Goal: Find specific page/section: Find specific page/section

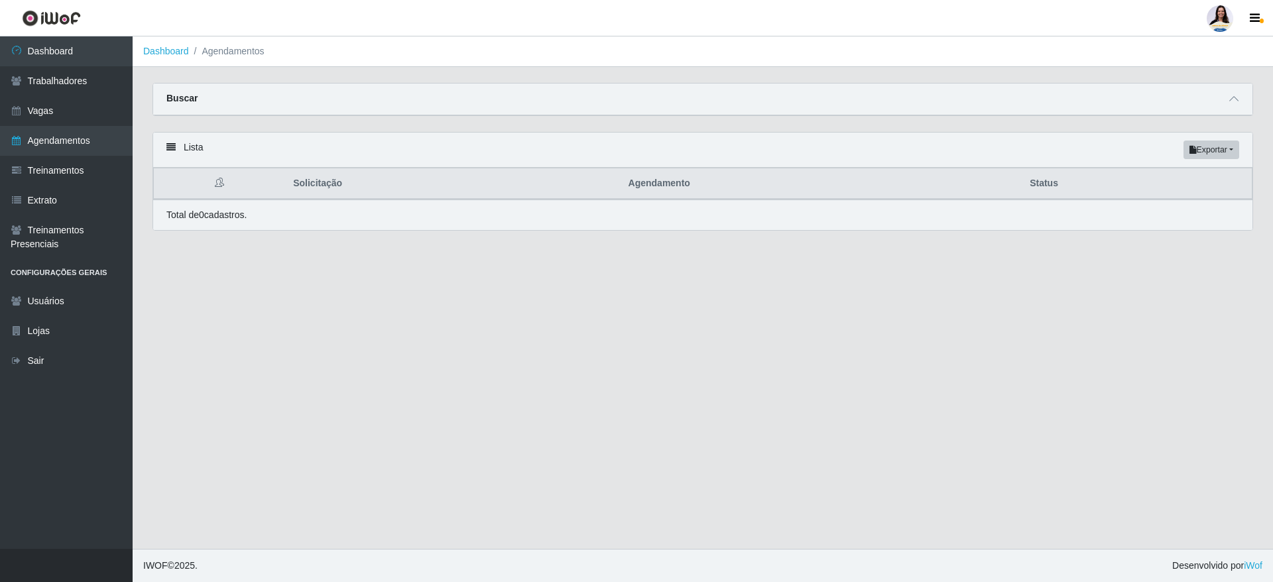
click at [215, 53] on li "Agendamentos" at bounding box center [227, 51] width 76 height 14
click at [175, 48] on link "Dashboard" at bounding box center [166, 51] width 46 height 11
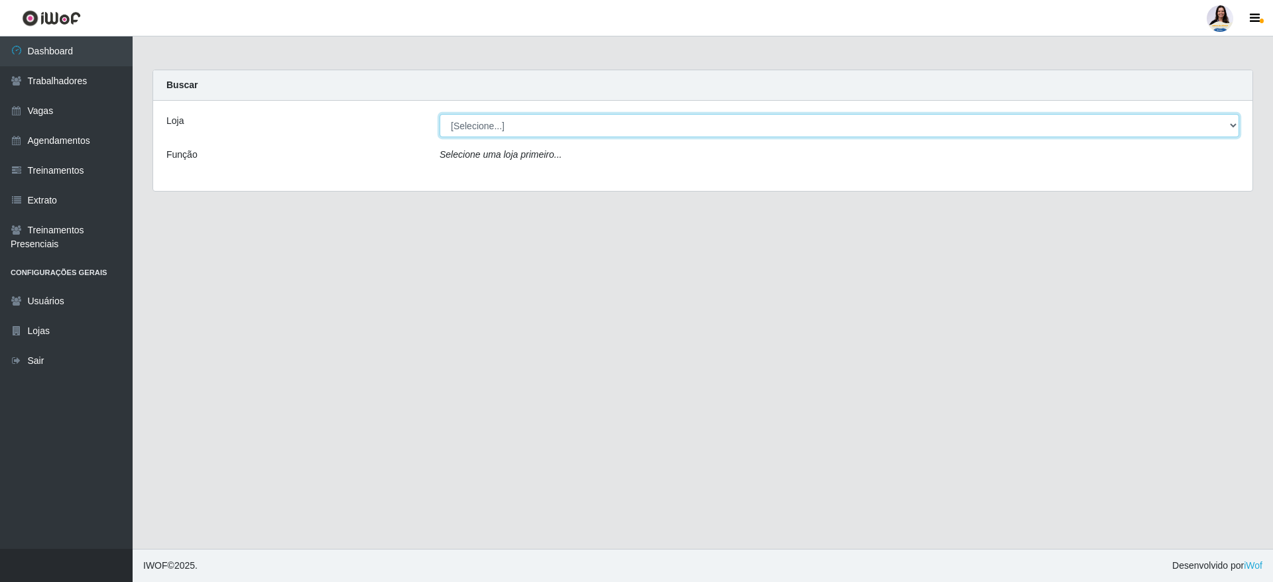
click at [517, 121] on select "[Selecione...] Atacado Vem - [GEOGRAPHIC_DATA] 30 Laranjeiras Velha Atacado Vem…" at bounding box center [840, 125] width 800 height 23
select select "437"
click at [440, 114] on select "[Selecione...] Atacado Vem - [GEOGRAPHIC_DATA] 30 Laranjeiras Velha Atacado Vem…" at bounding box center [840, 125] width 800 height 23
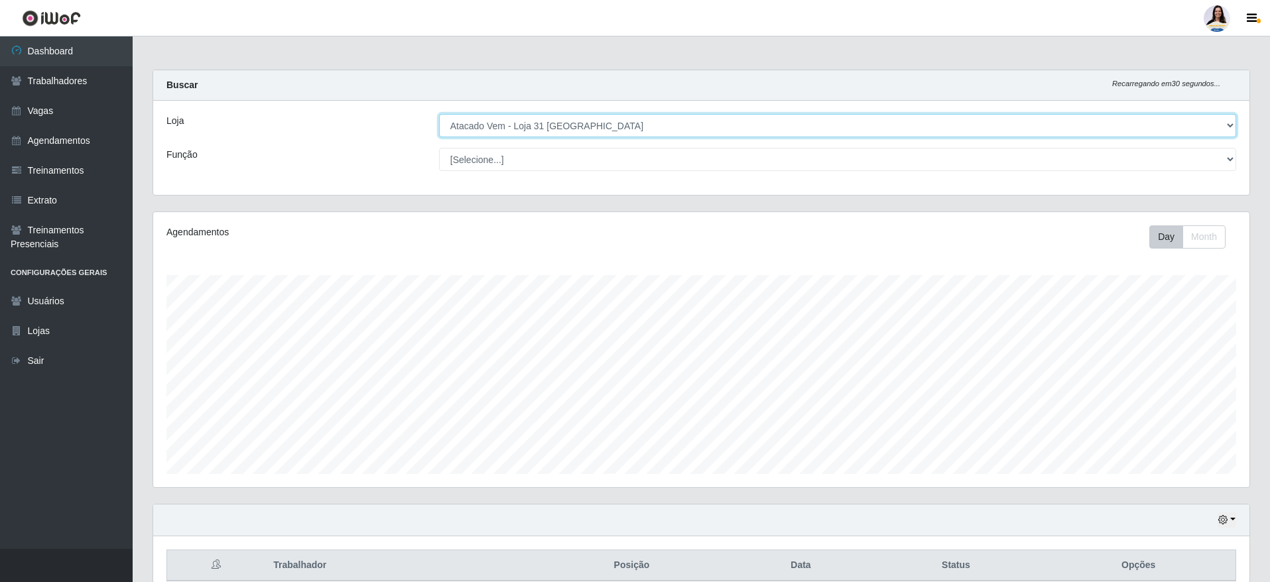
scroll to position [62, 0]
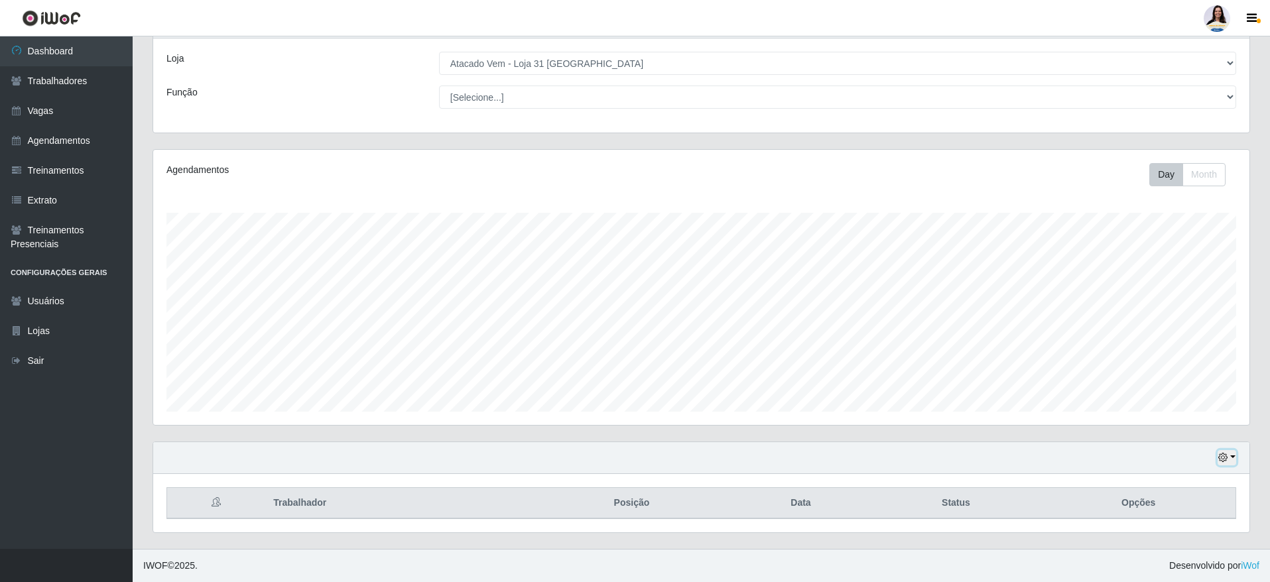
click at [1231, 458] on button "button" at bounding box center [1226, 457] width 19 height 15
click at [1217, 362] on button "1 dia" at bounding box center [1183, 353] width 105 height 28
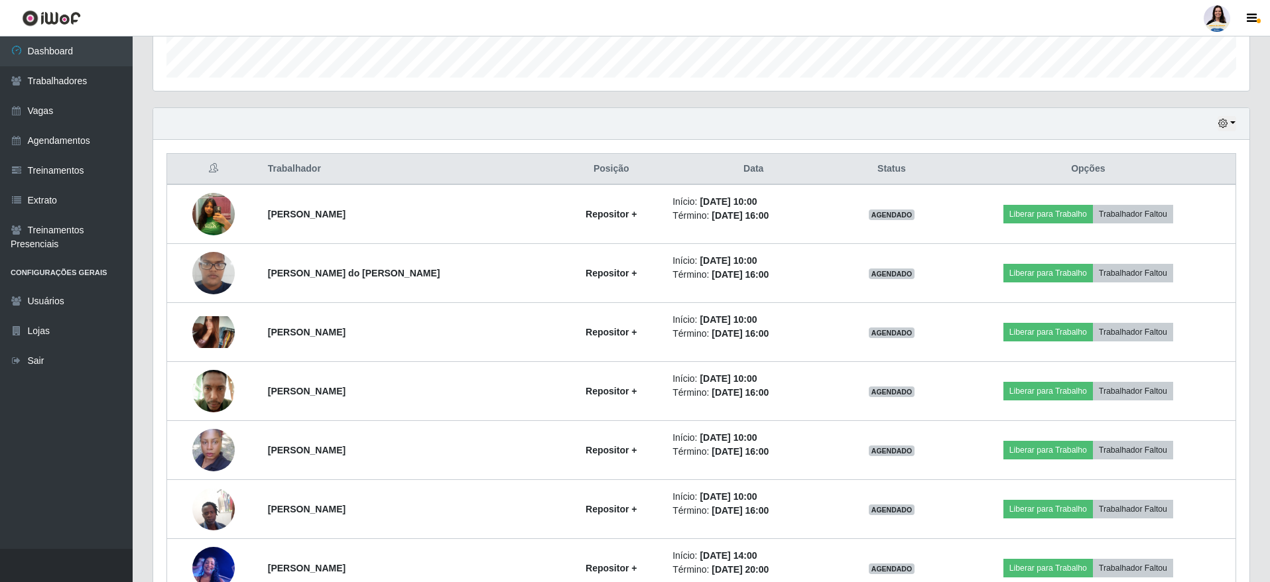
scroll to position [155, 0]
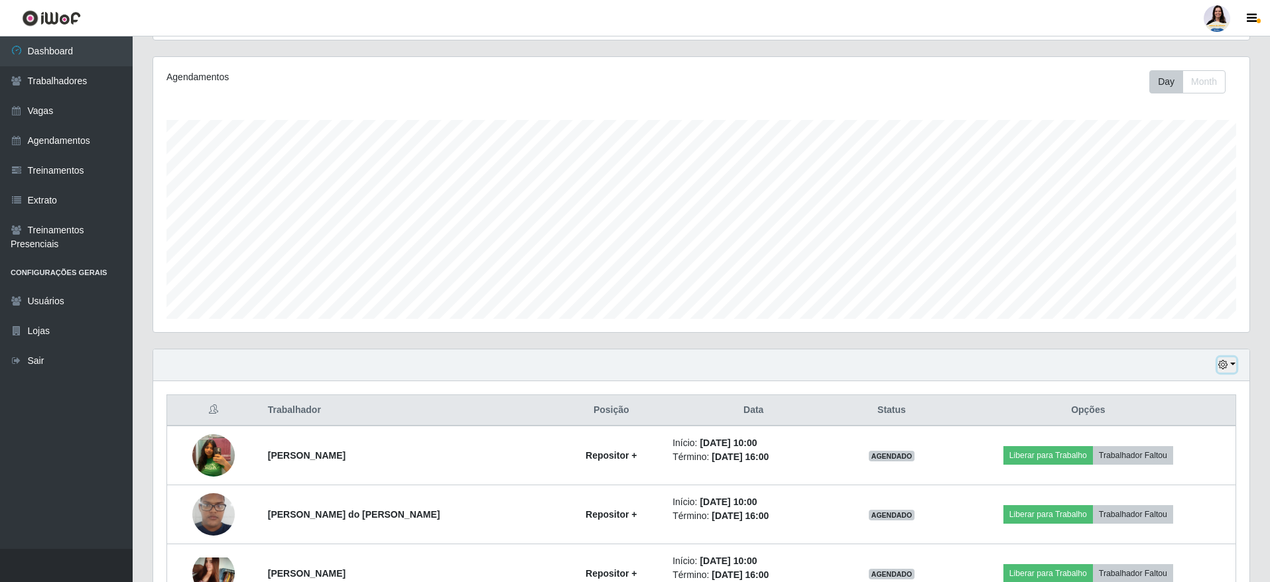
click at [1221, 365] on icon "button" at bounding box center [1222, 364] width 9 height 9
click at [1160, 504] on button "Não encerrados" at bounding box center [1183, 499] width 105 height 27
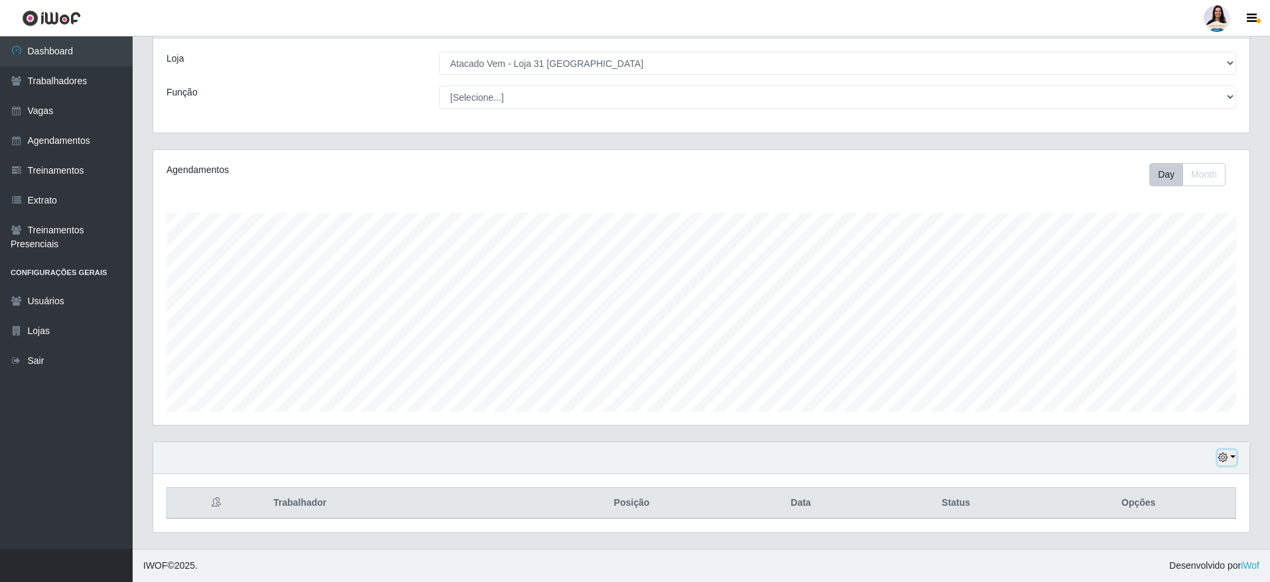
click at [1231, 459] on button "button" at bounding box center [1226, 457] width 19 height 15
click at [1201, 178] on button "Month" at bounding box center [1203, 174] width 43 height 23
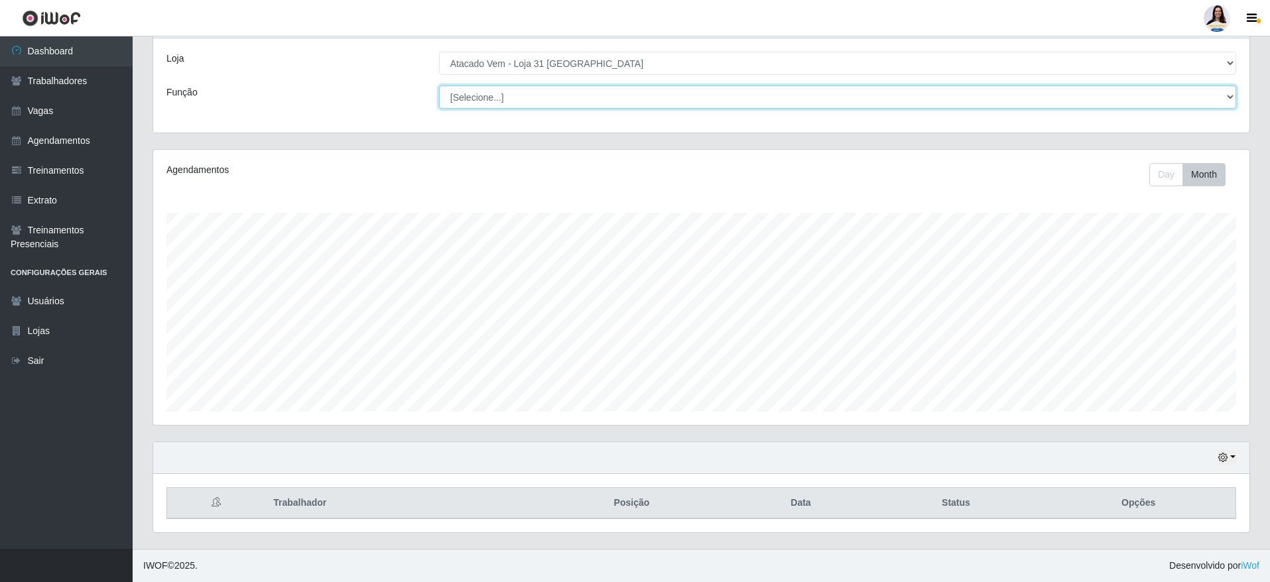
click at [1218, 92] on select "[Selecione...] Carregador e Descarregador de Caminhão Carregador e Descarregado…" at bounding box center [837, 97] width 797 height 23
click at [1226, 95] on select "[Selecione...] Carregador e Descarregador de Caminhão Carregador e Descarregado…" at bounding box center [837, 97] width 797 height 23
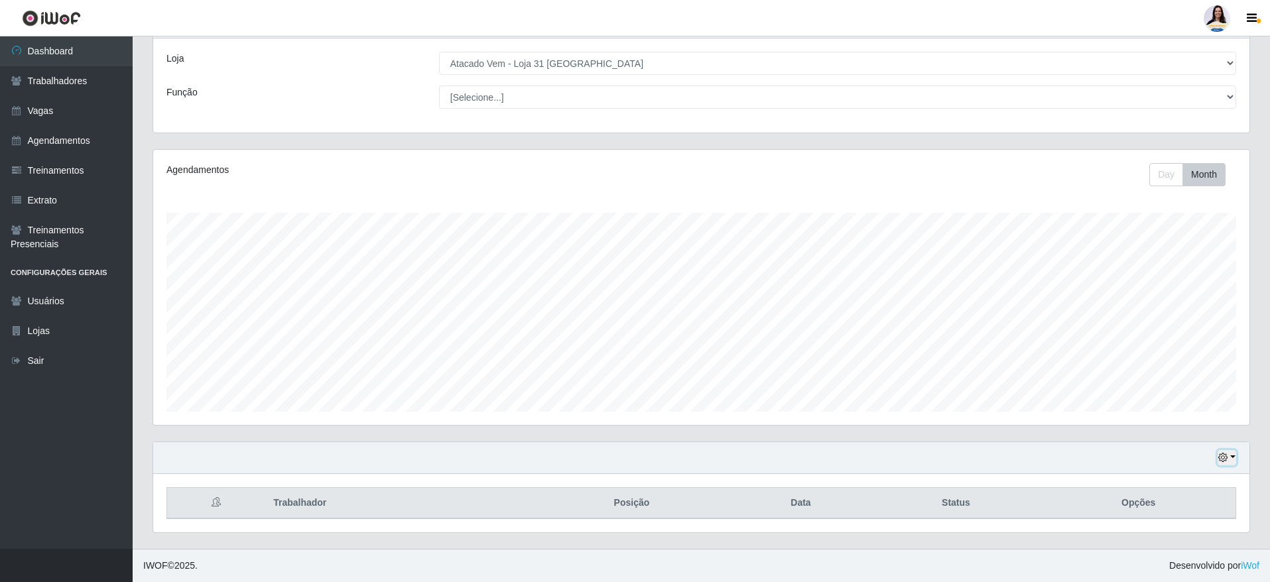
click at [1219, 459] on icon "button" at bounding box center [1222, 457] width 9 height 9
click at [1249, 13] on icon "button" at bounding box center [1252, 19] width 10 height 12
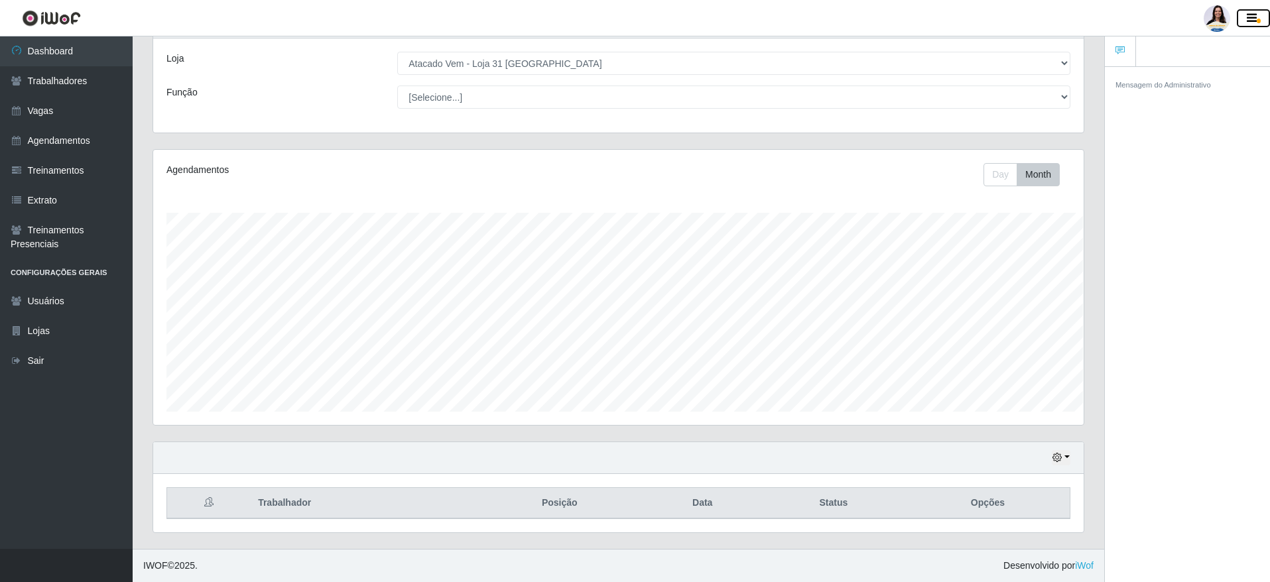
scroll to position [275, 930]
click at [1251, 23] on icon "button" at bounding box center [1252, 19] width 10 height 12
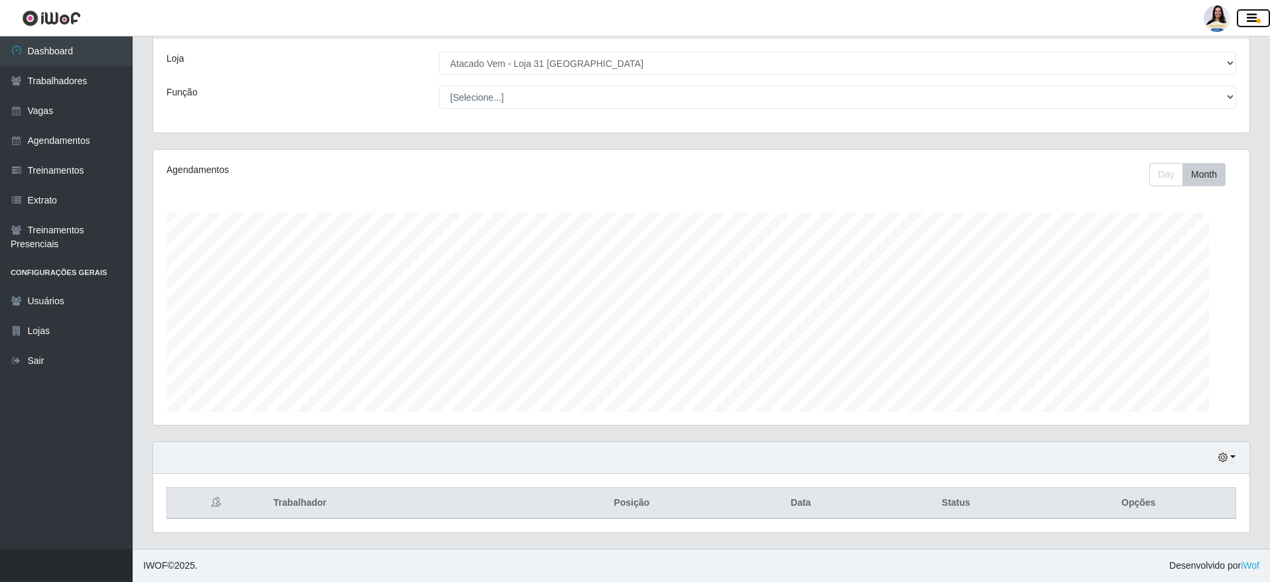
scroll to position [275, 1096]
click at [80, 186] on link "Extrato" at bounding box center [66, 201] width 133 height 30
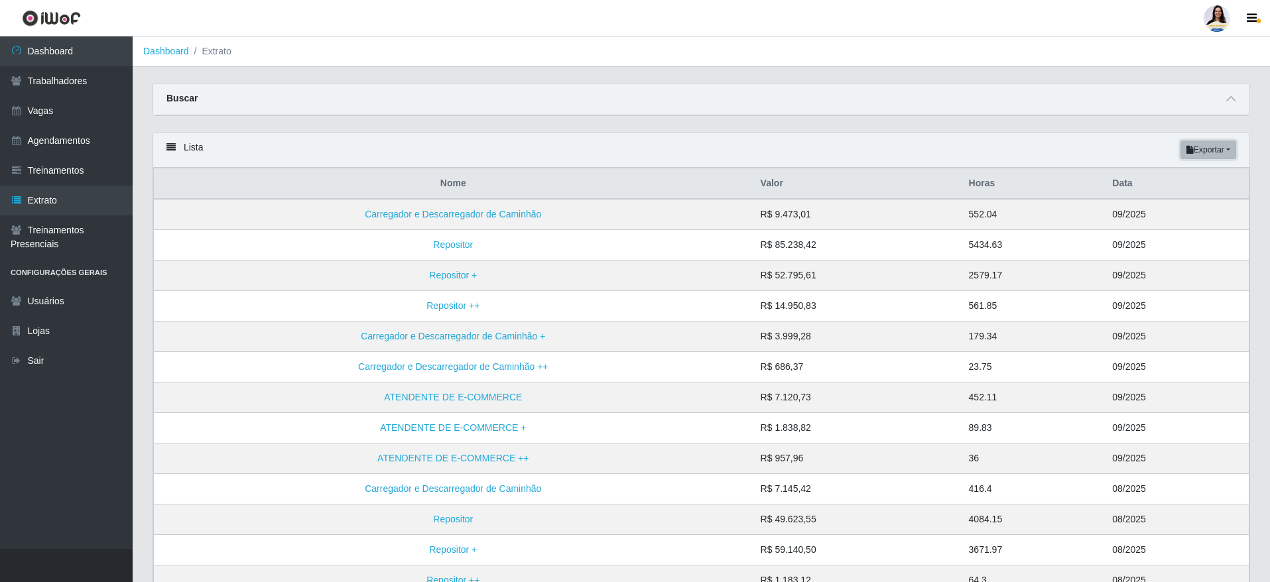
click at [1228, 151] on button "Exportar" at bounding box center [1208, 150] width 56 height 19
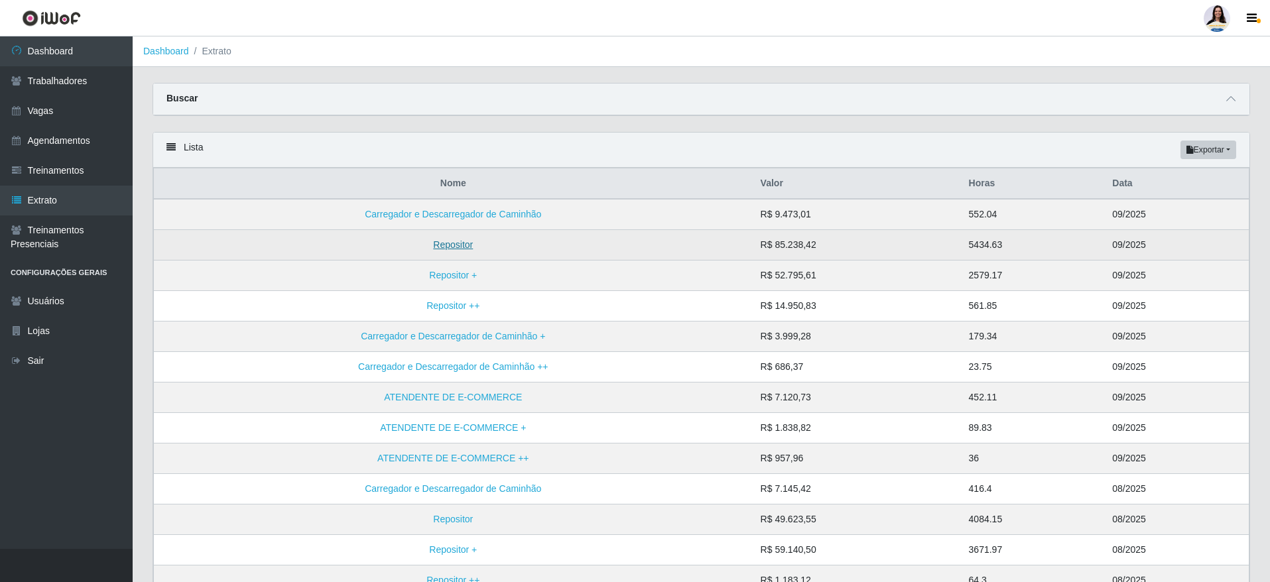
click at [463, 243] on link "Repositor" at bounding box center [453, 244] width 40 height 11
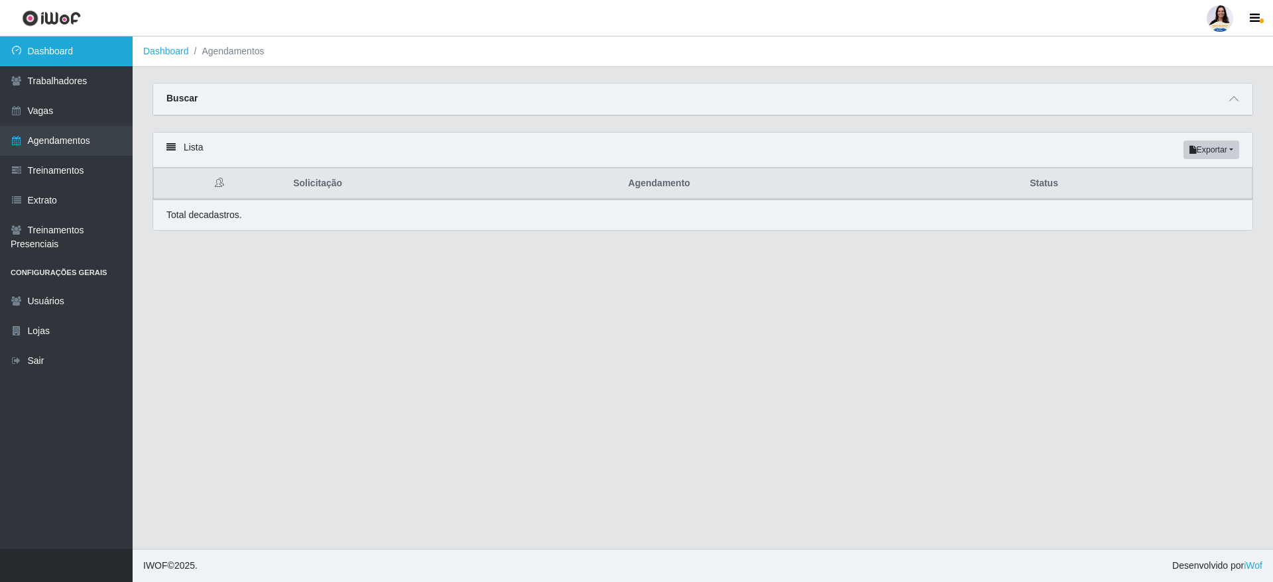
click at [99, 63] on link "Dashboard" at bounding box center [66, 51] width 133 height 30
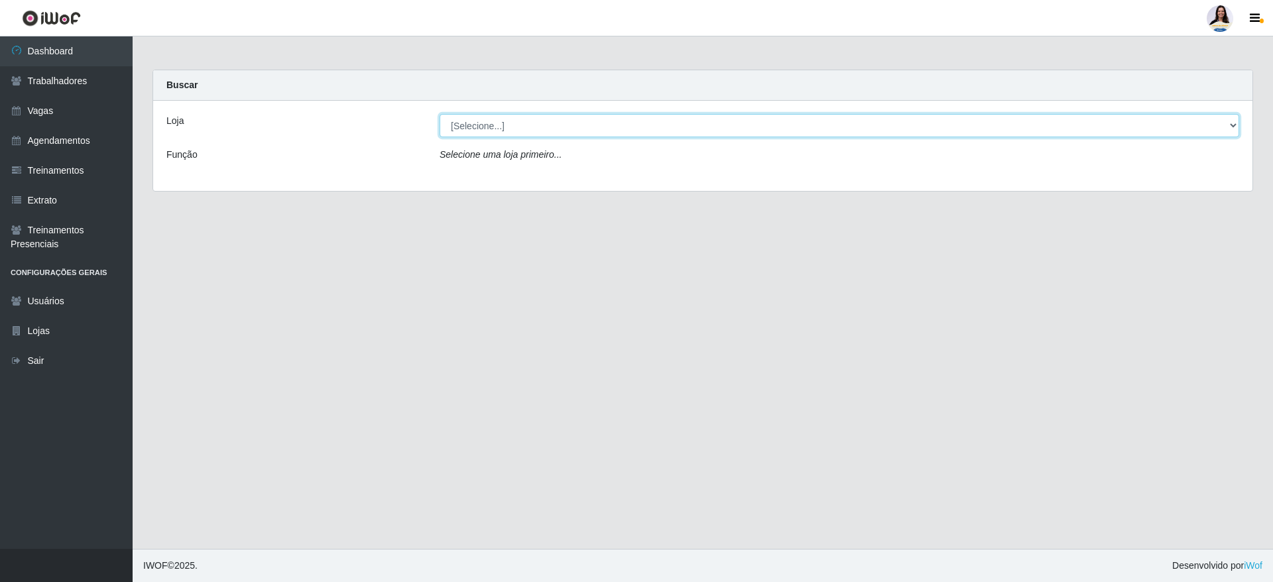
drag, startPoint x: 460, startPoint y: 108, endPoint x: 469, endPoint y: 127, distance: 20.8
click at [469, 127] on select "[Selecione...] Atacado Vem - [GEOGRAPHIC_DATA] 30 Laranjeiras Velha Atacado Vem…" at bounding box center [840, 125] width 800 height 23
click at [440, 114] on select "[Selecione...] Atacado Vem - [GEOGRAPHIC_DATA] 30 Laranjeiras Velha Atacado Vem…" at bounding box center [840, 125] width 800 height 23
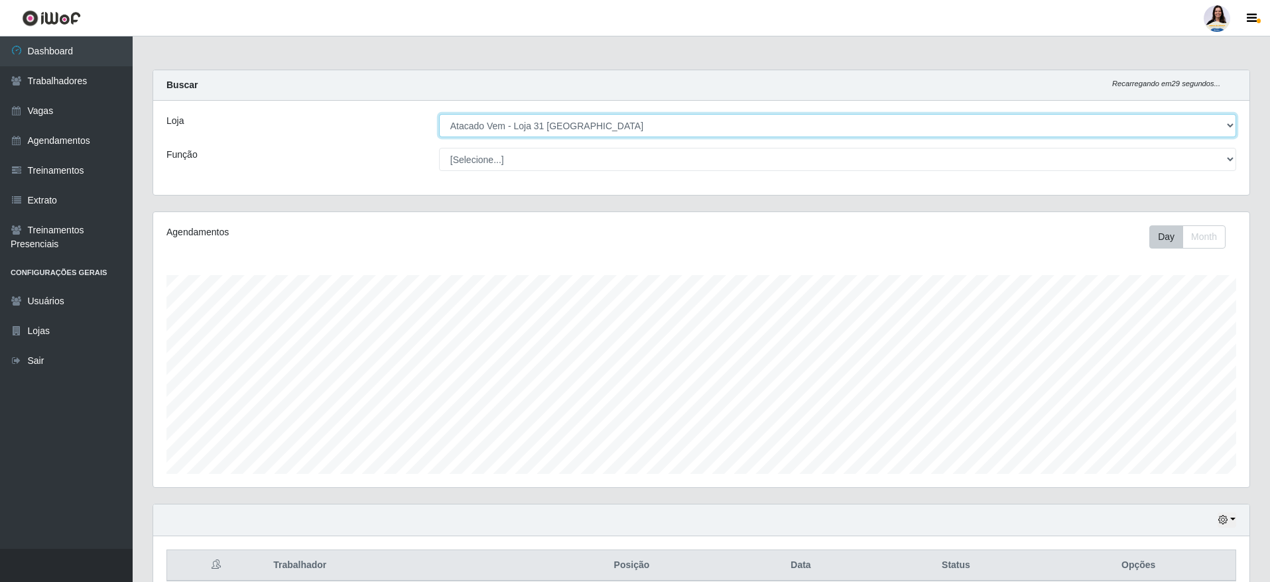
scroll to position [62, 0]
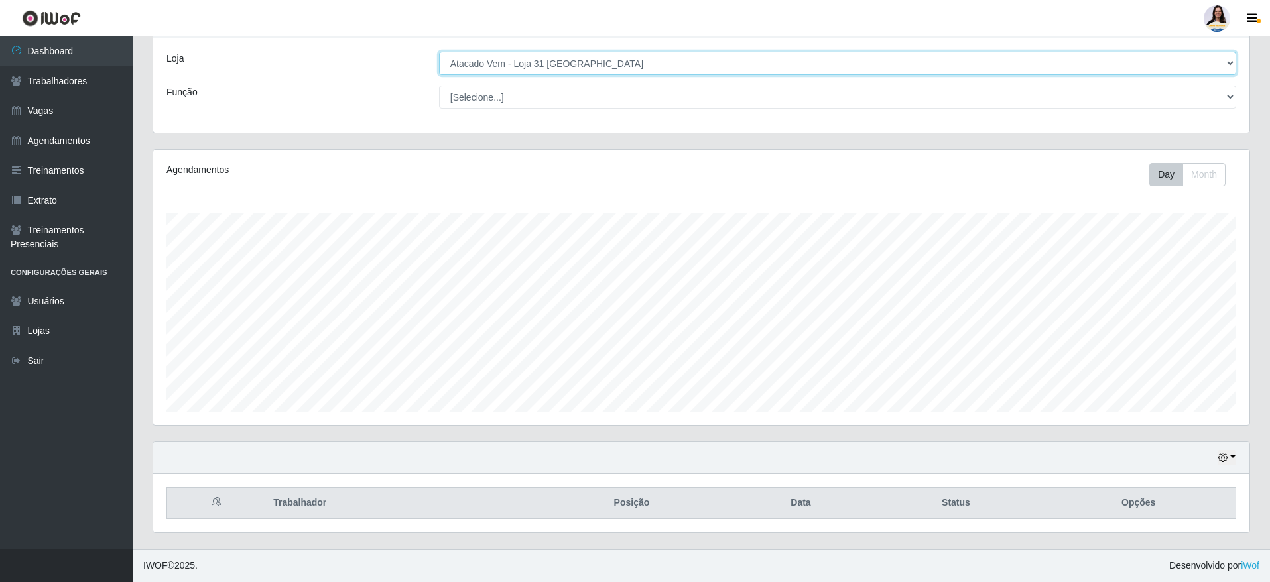
click at [585, 57] on select "[Selecione...] Atacado Vem - [GEOGRAPHIC_DATA] 30 Laranjeiras Velha Atacado Vem…" at bounding box center [837, 63] width 797 height 23
click at [439, 56] on select "[Selecione...] Atacado Vem - [GEOGRAPHIC_DATA] 30 Laranjeiras Velha Atacado Vem…" at bounding box center [837, 63] width 797 height 23
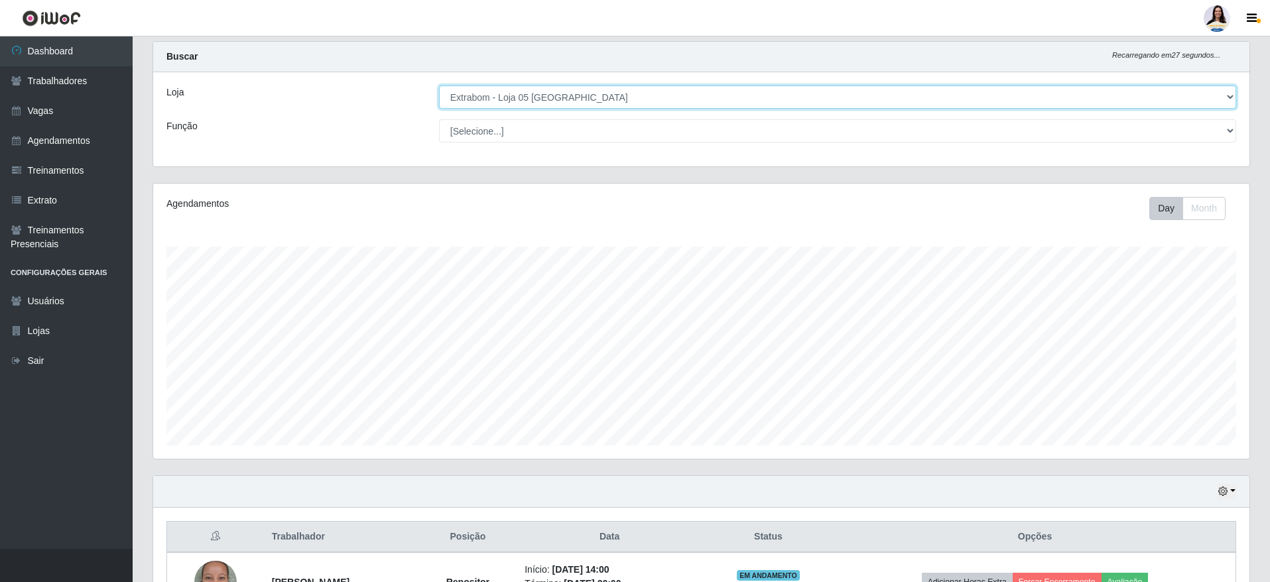
scroll to position [0, 0]
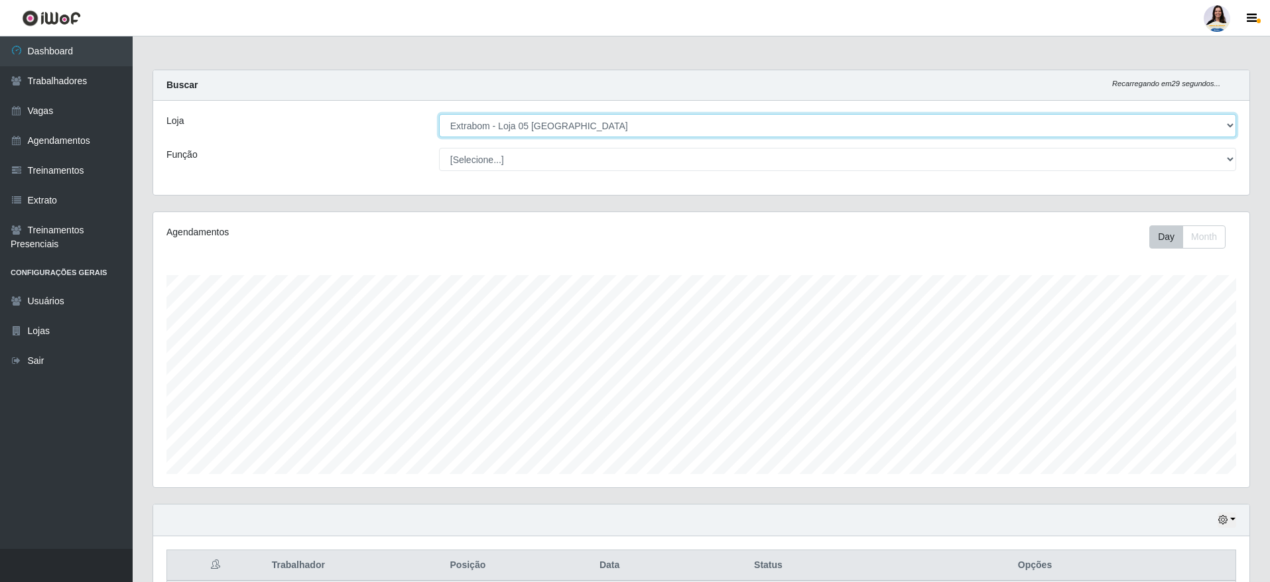
click at [601, 114] on select "[Selecione...] Atacado Vem - [GEOGRAPHIC_DATA] 30 Laranjeiras Velha Atacado Vem…" at bounding box center [837, 125] width 797 height 23
select select "436"
click at [439, 114] on select "[Selecione...] Atacado Vem - [GEOGRAPHIC_DATA] 30 Laranjeiras Velha Atacado Vem…" at bounding box center [837, 125] width 797 height 23
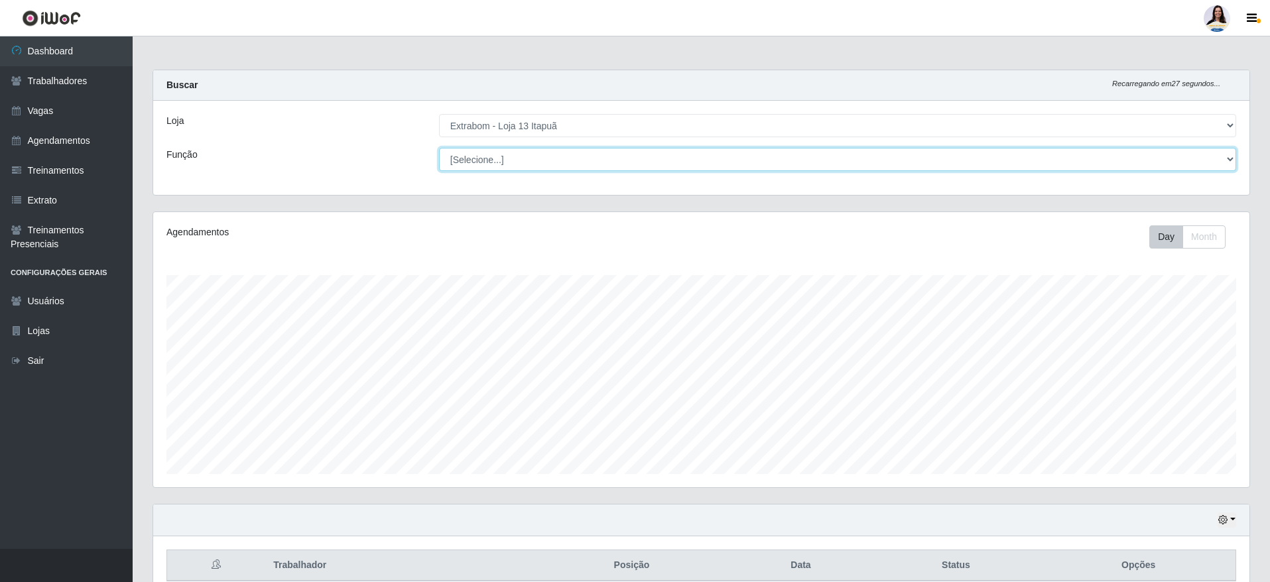
click at [452, 162] on select "[Selecione...] Carregador e Descarregador de Caminhão Carregador e Descarregado…" at bounding box center [837, 159] width 797 height 23
select select "138"
click at [439, 148] on select "[Selecione...] Carregador e Descarregador de Caminhão Carregador e Descarregado…" at bounding box center [837, 159] width 797 height 23
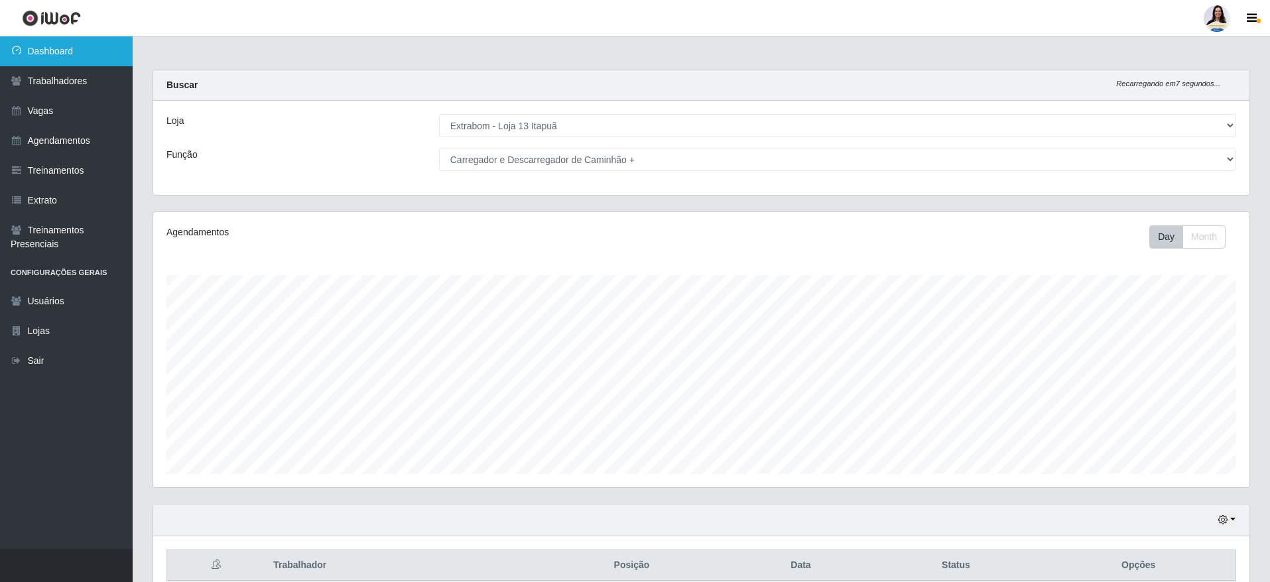
click at [77, 57] on link "Dashboard" at bounding box center [66, 51] width 133 height 30
click at [76, 56] on link "Dashboard" at bounding box center [66, 51] width 133 height 30
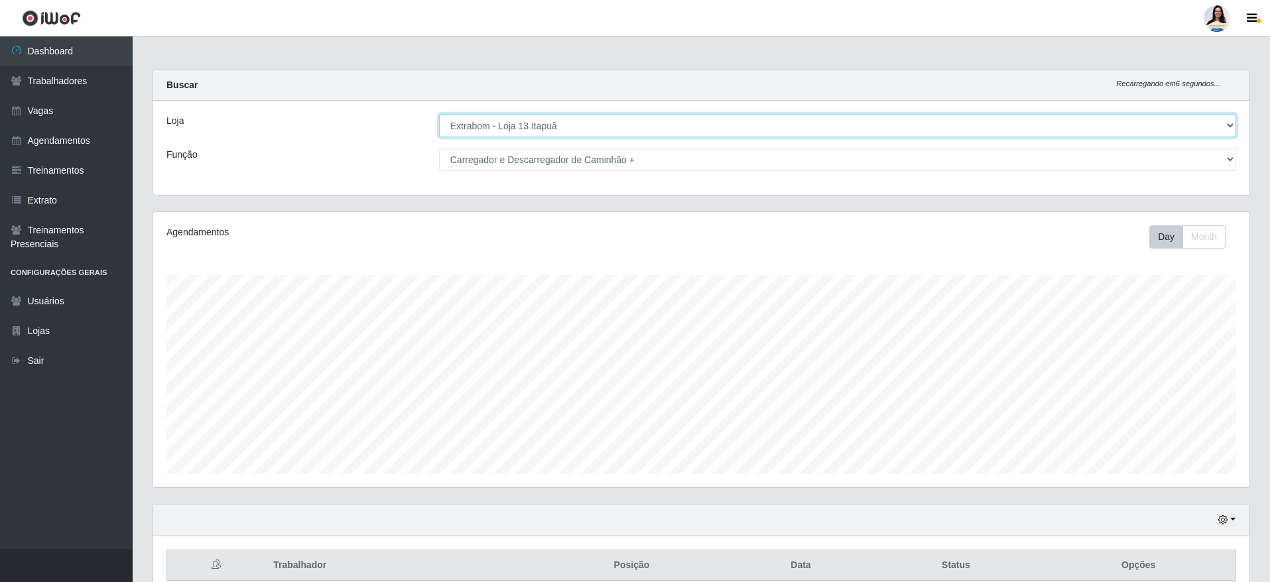
click at [676, 114] on select "[Selecione...] Atacado Vem - [GEOGRAPHIC_DATA] 30 Laranjeiras Velha Atacado Vem…" at bounding box center [837, 125] width 797 height 23
select select "450"
click at [439, 114] on select "[Selecione...] Atacado Vem - [GEOGRAPHIC_DATA] 30 Laranjeiras Velha Atacado Vem…" at bounding box center [837, 125] width 797 height 23
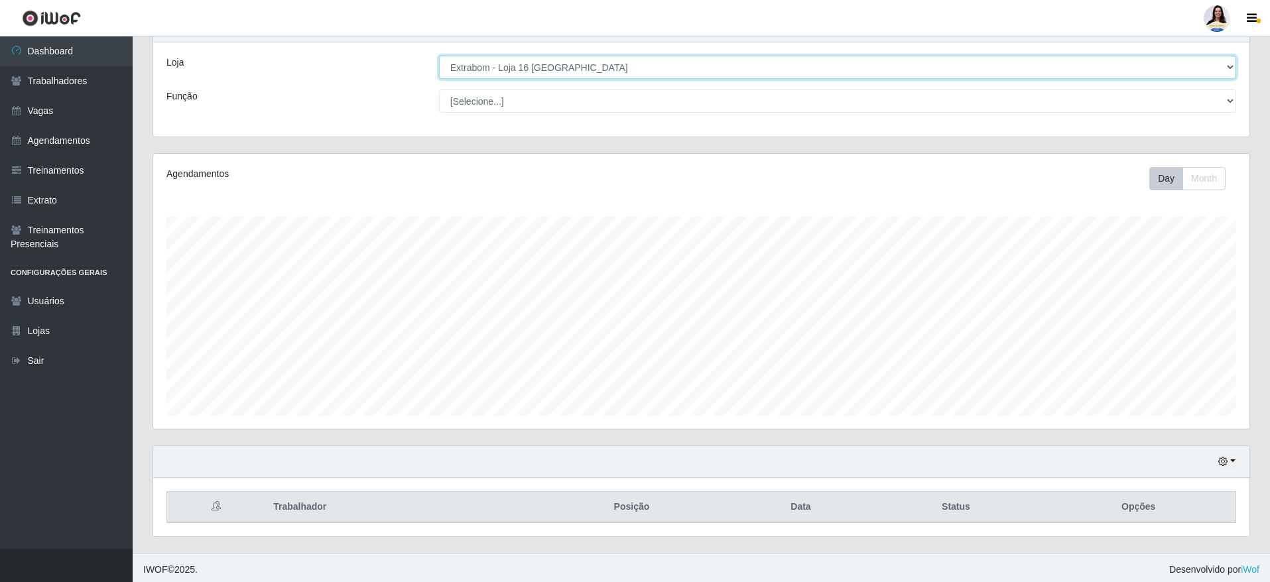
scroll to position [62, 0]
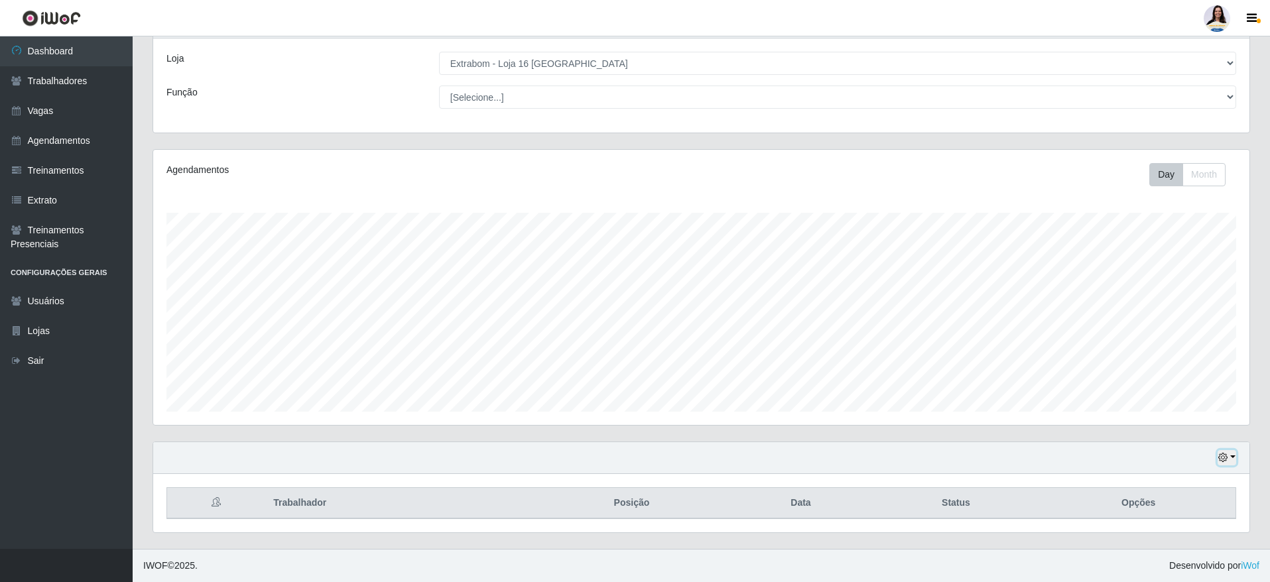
click at [1229, 460] on button "button" at bounding box center [1226, 457] width 19 height 15
click at [88, 156] on link "Treinamentos" at bounding box center [66, 171] width 133 height 30
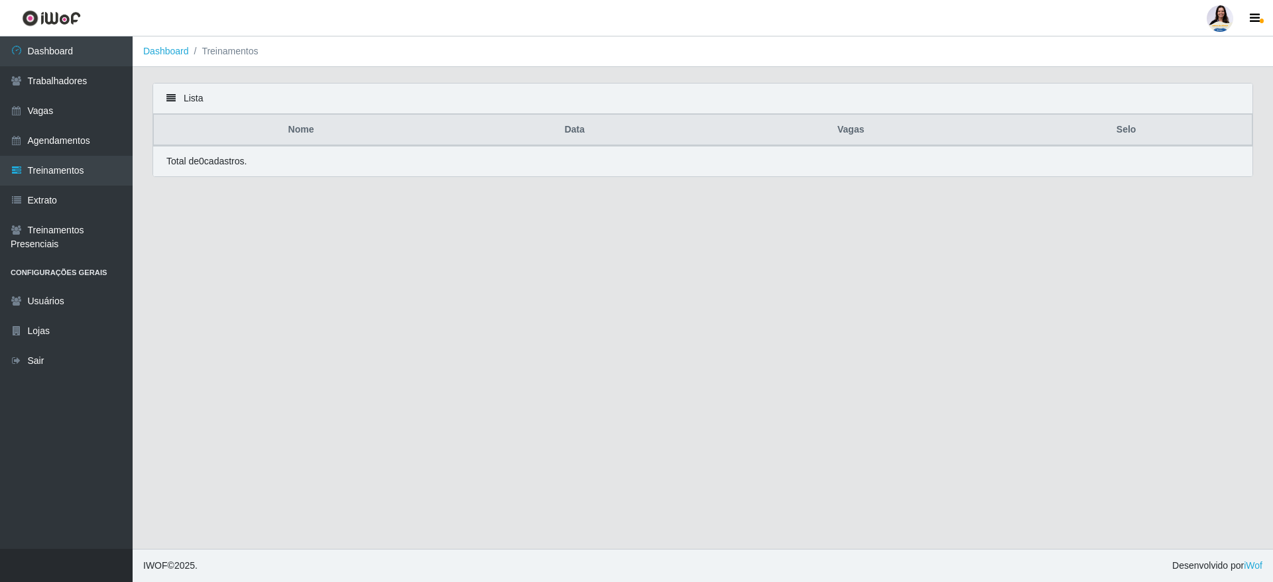
click at [72, 53] on link "Dashboard" at bounding box center [66, 51] width 133 height 30
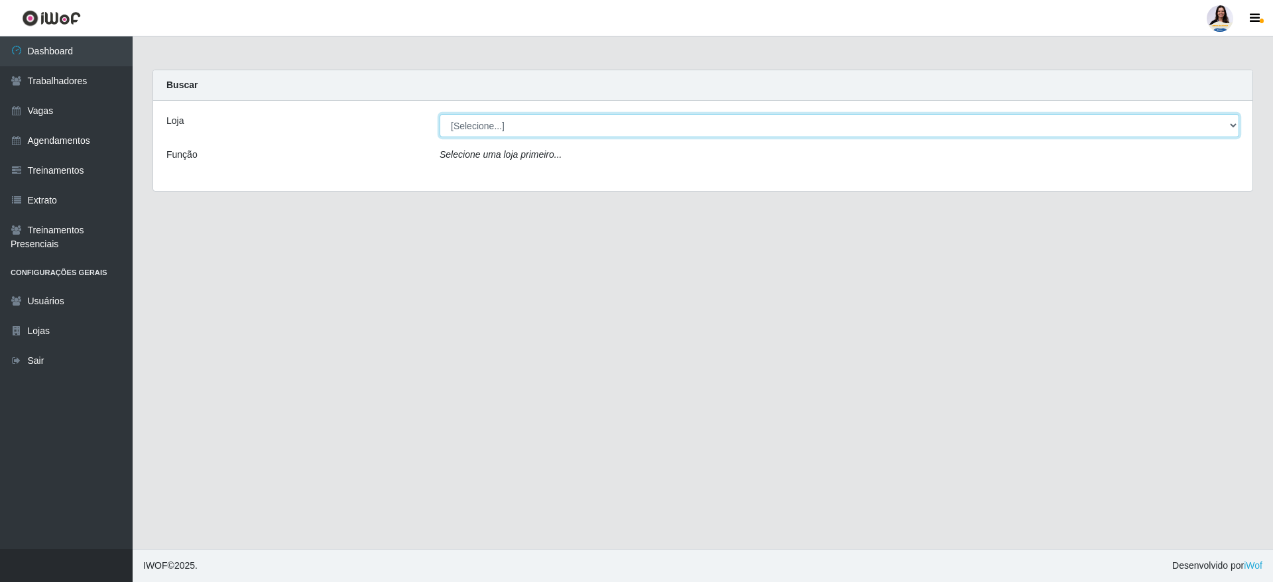
click at [531, 127] on select "[Selecione...] Atacado Vem - [GEOGRAPHIC_DATA] 30 Laranjeiras Velha Atacado Vem…" at bounding box center [840, 125] width 800 height 23
click at [440, 114] on select "[Selecione...] Atacado Vem - [GEOGRAPHIC_DATA] 30 Laranjeiras Velha Atacado Vem…" at bounding box center [840, 125] width 800 height 23
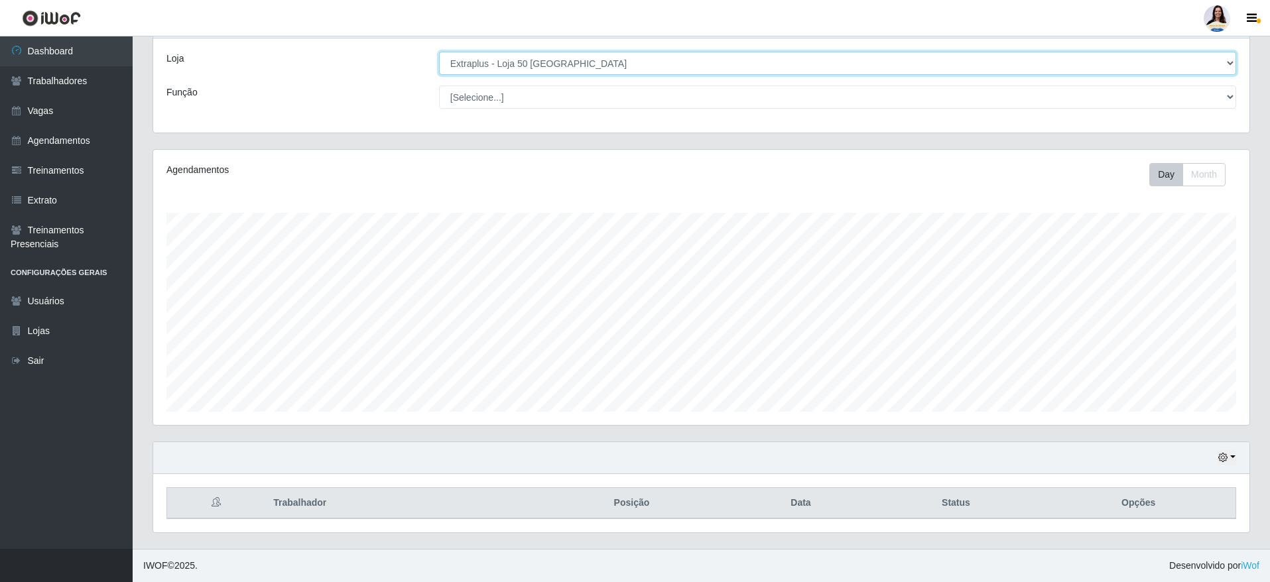
scroll to position [62, 0]
click at [554, 66] on select "[Selecione...] Atacado Vem - [GEOGRAPHIC_DATA] 30 Laranjeiras Velha Atacado Vem…" at bounding box center [837, 63] width 797 height 23
click at [439, 56] on select "[Selecione...] Atacado Vem - [GEOGRAPHIC_DATA] 30 Laranjeiras Velha Atacado Vem…" at bounding box center [837, 63] width 797 height 23
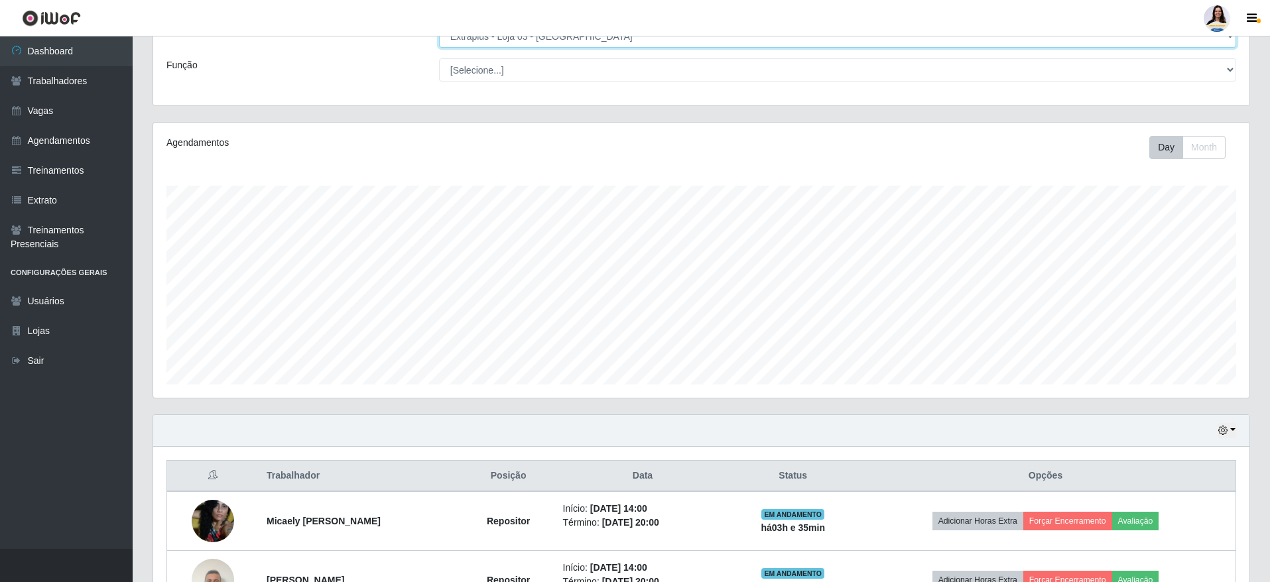
scroll to position [0, 0]
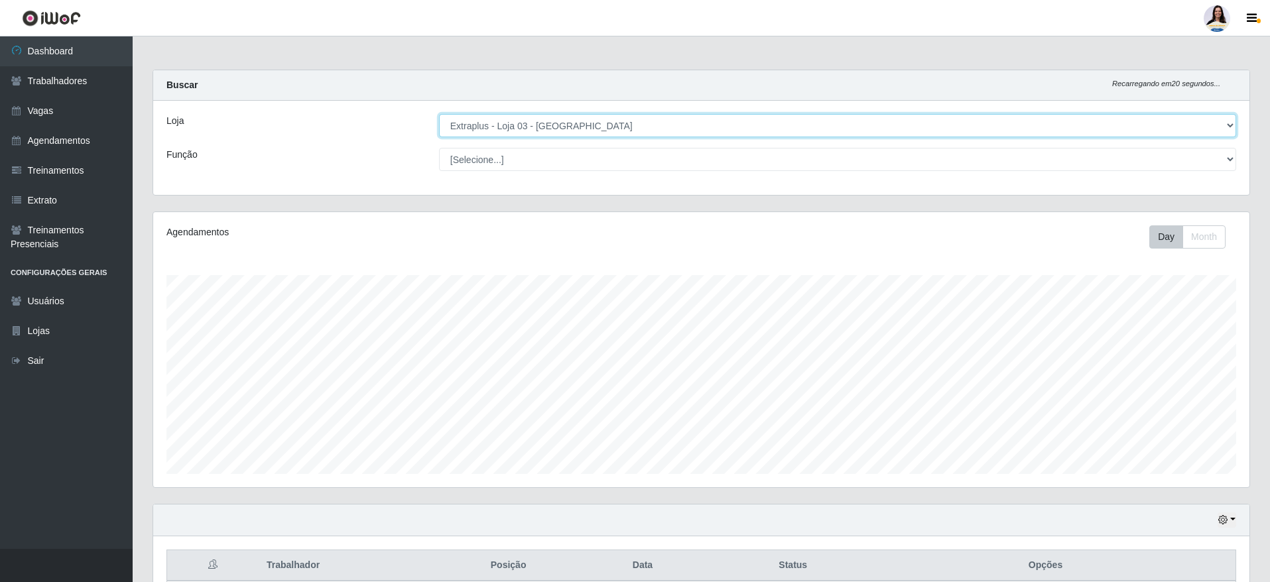
click at [680, 121] on select "[Selecione...] Atacado Vem - [GEOGRAPHIC_DATA] 30 Laranjeiras Velha Atacado Vem…" at bounding box center [837, 125] width 797 height 23
click at [439, 114] on select "[Selecione...] Atacado Vem - [GEOGRAPHIC_DATA] 30 Laranjeiras Velha Atacado Vem…" at bounding box center [837, 125] width 797 height 23
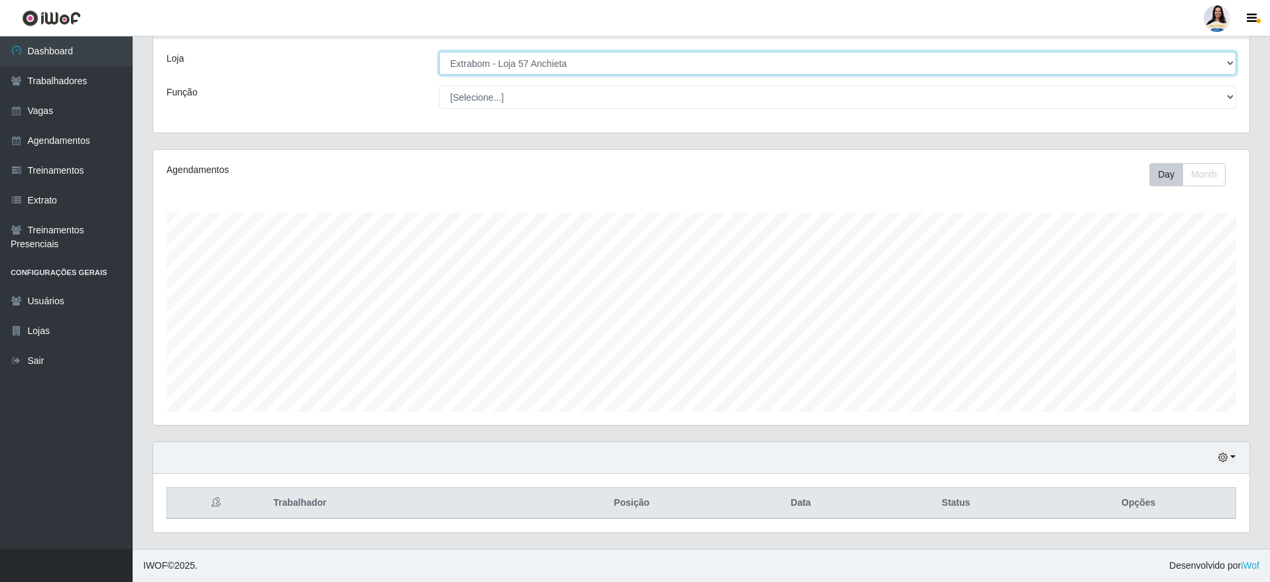
scroll to position [62, 0]
click at [552, 56] on select "[Selecione...] Atacado Vem - [GEOGRAPHIC_DATA] 30 Laranjeiras Velha Atacado Vem…" at bounding box center [837, 63] width 797 height 23
click at [634, 70] on select "[Selecione...] Atacado Vem - [GEOGRAPHIC_DATA] 30 Laranjeiras Velha Atacado Vem…" at bounding box center [837, 63] width 797 height 23
click at [439, 56] on select "[Selecione...] Atacado Vem - [GEOGRAPHIC_DATA] 30 Laranjeiras Velha Atacado Vem…" at bounding box center [837, 63] width 797 height 23
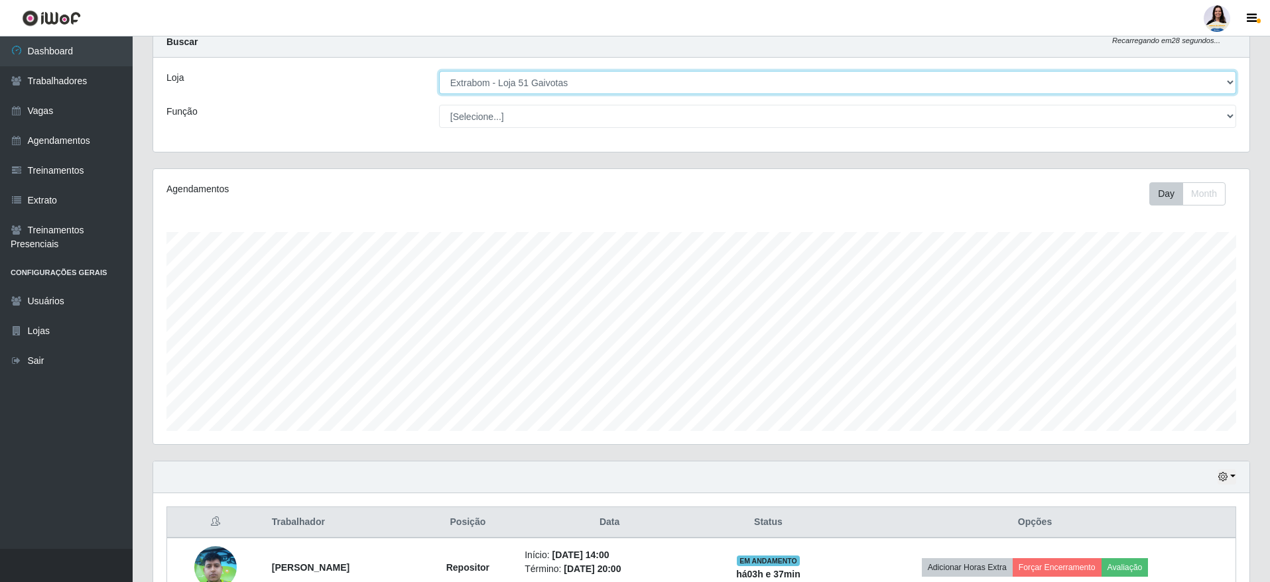
scroll to position [0, 0]
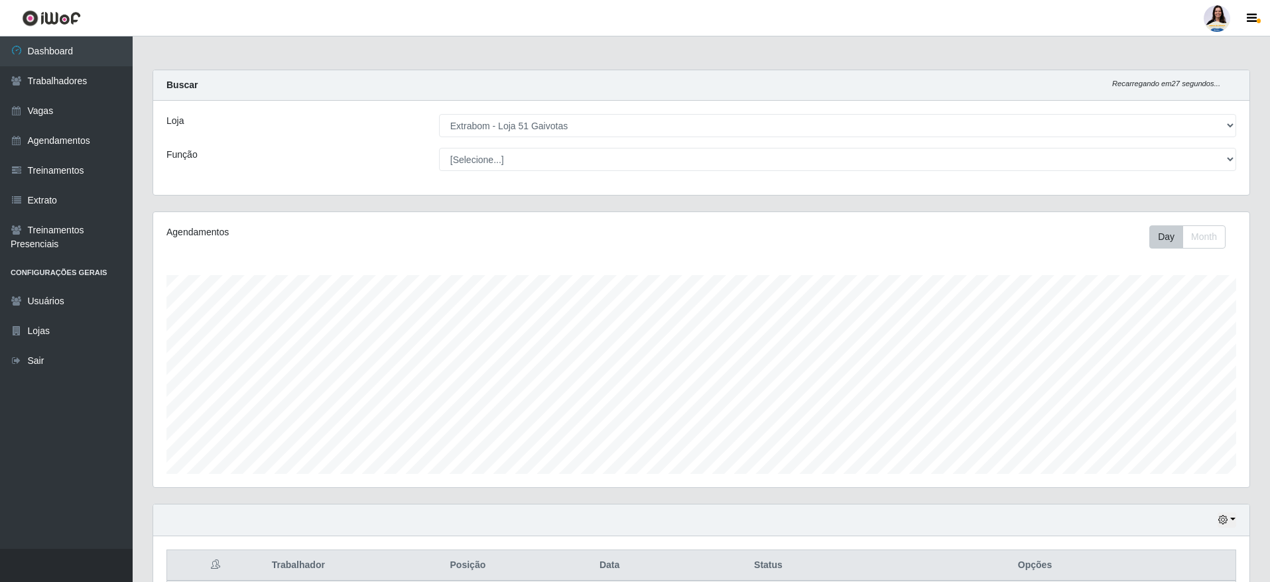
click at [615, 139] on div "Loja [Selecione...] Atacado Vem - [GEOGRAPHIC_DATA] 30 Laranjeiras Velha Atacad…" at bounding box center [701, 148] width 1096 height 94
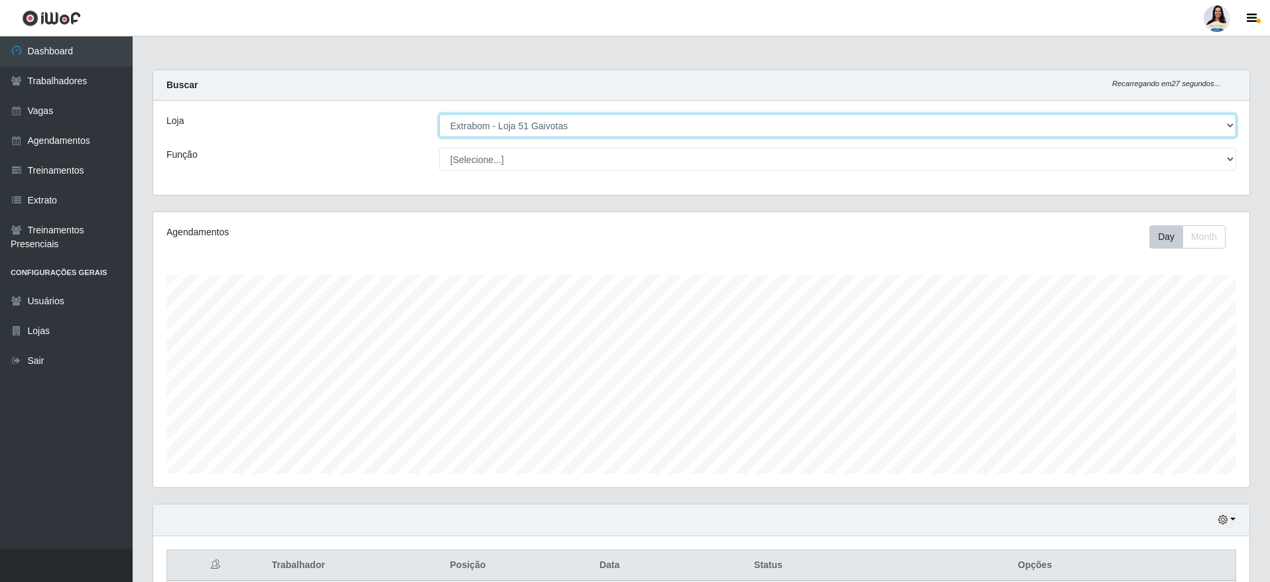
click at [623, 127] on select "[Selecione...] Atacado Vem - [GEOGRAPHIC_DATA] 30 Laranjeiras Velha Atacado Vem…" at bounding box center [837, 125] width 797 height 23
click at [439, 114] on select "[Selecione...] Atacado Vem - [GEOGRAPHIC_DATA] 30 Laranjeiras Velha Atacado Vem…" at bounding box center [837, 125] width 797 height 23
click at [540, 117] on select "[Selecione...] Atacado Vem - [GEOGRAPHIC_DATA] 30 Laranjeiras Velha Atacado Vem…" at bounding box center [837, 125] width 797 height 23
click at [439, 114] on select "[Selecione...] Atacado Vem - [GEOGRAPHIC_DATA] 30 Laranjeiras Velha Atacado Vem…" at bounding box center [837, 125] width 797 height 23
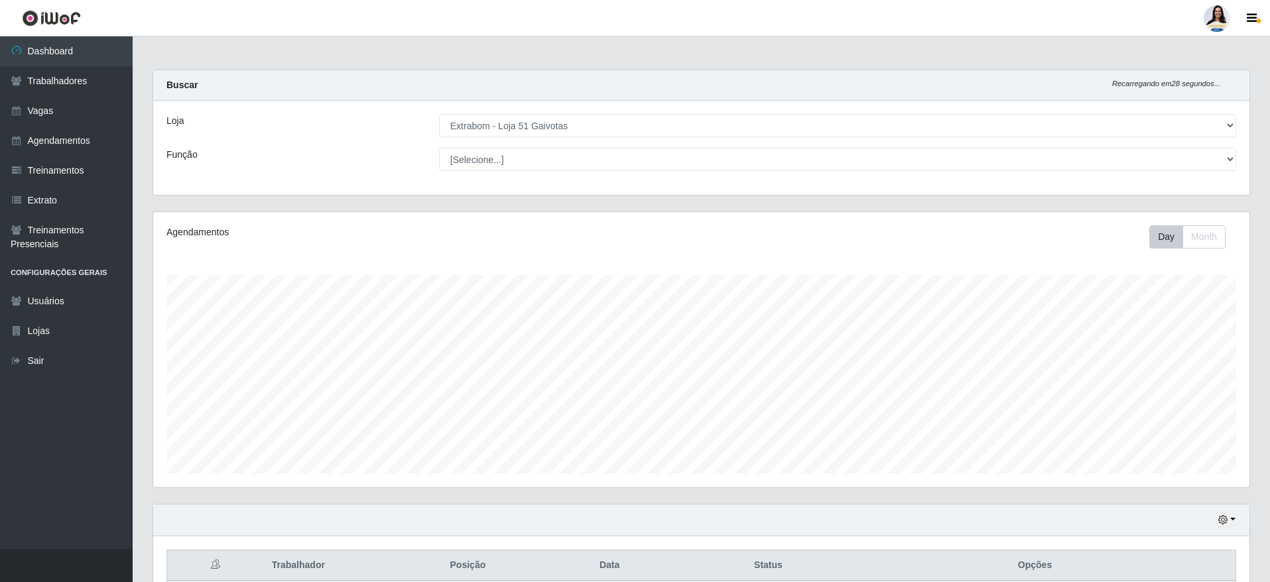
click at [522, 102] on div "Loja [Selecione...] Atacado Vem - [GEOGRAPHIC_DATA] 30 Laranjeiras Velha Atacad…" at bounding box center [701, 148] width 1096 height 94
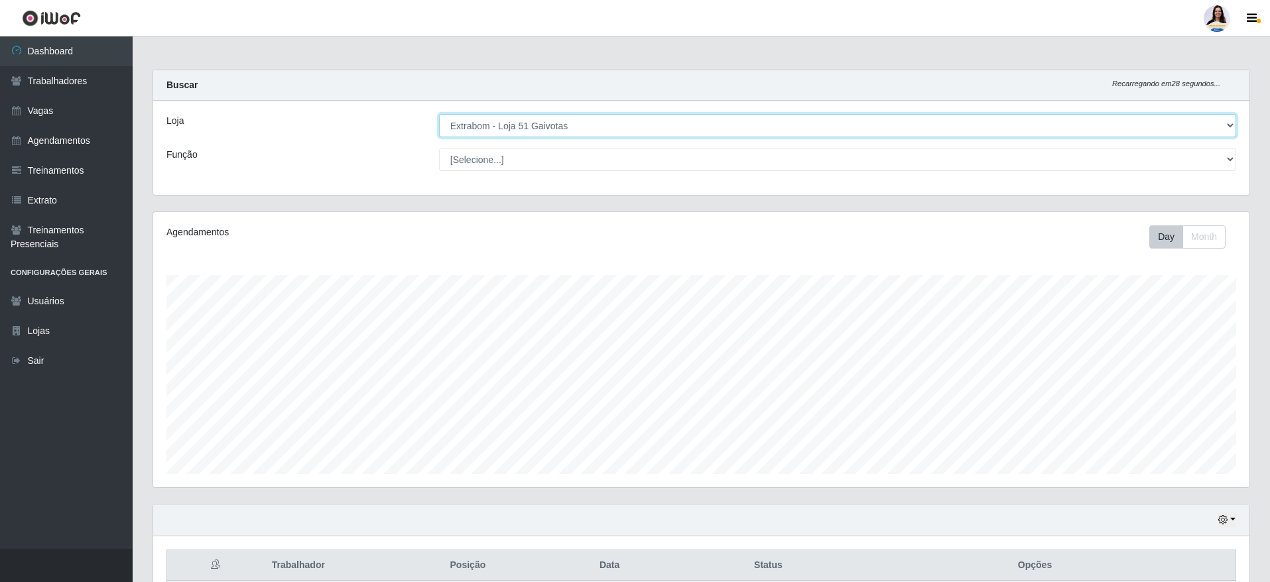
click at [520, 130] on select "[Selecione...] Atacado Vem - [GEOGRAPHIC_DATA] 30 Laranjeiras Velha Atacado Vem…" at bounding box center [837, 125] width 797 height 23
click at [439, 114] on select "[Selecione...] Atacado Vem - [GEOGRAPHIC_DATA] 30 Laranjeiras Velha Atacado Vem…" at bounding box center [837, 125] width 797 height 23
click at [659, 129] on select "[Selecione...] Atacado Vem - [GEOGRAPHIC_DATA] 30 Laranjeiras Velha Atacado Vem…" at bounding box center [837, 125] width 797 height 23
click at [439, 114] on select "[Selecione...] Atacado Vem - [GEOGRAPHIC_DATA] 30 Laranjeiras Velha Atacado Vem…" at bounding box center [837, 125] width 797 height 23
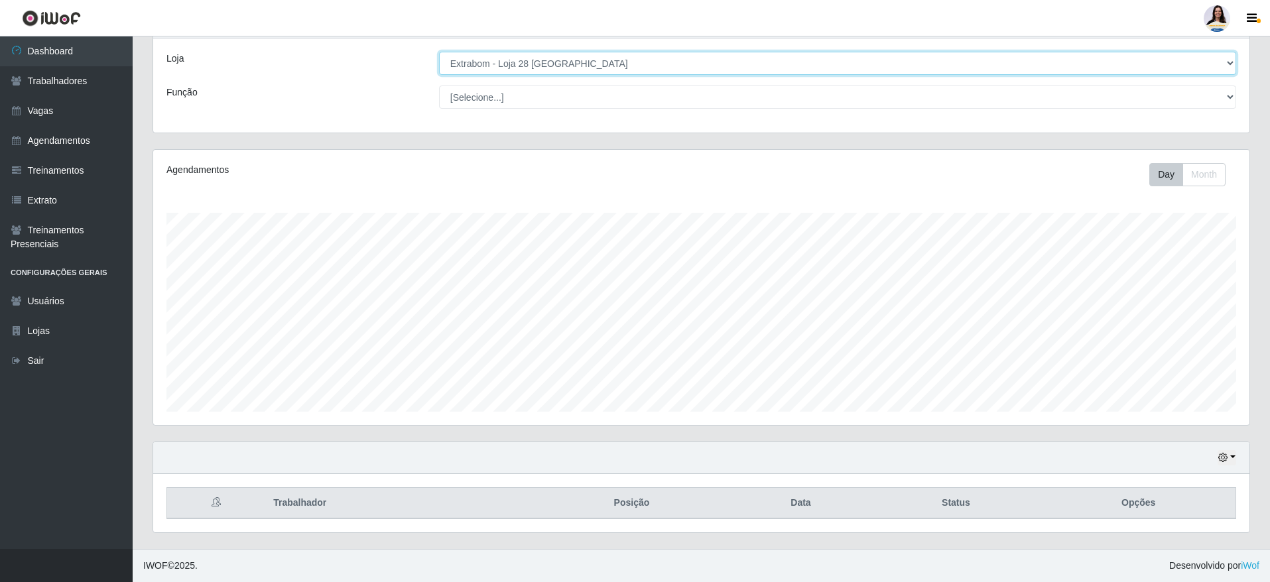
scroll to position [62, 0]
click at [641, 68] on select "[Selecione...] Atacado Vem - [GEOGRAPHIC_DATA] 30 Laranjeiras Velha Atacado Vem…" at bounding box center [837, 63] width 797 height 23
click at [439, 56] on select "[Selecione...] Atacado Vem - [GEOGRAPHIC_DATA] 30 Laranjeiras Velha Atacado Vem…" at bounding box center [837, 63] width 797 height 23
click at [641, 54] on select "[Selecione...] Atacado Vem - [GEOGRAPHIC_DATA] 30 Laranjeiras Velha Atacado Vem…" at bounding box center [837, 63] width 797 height 23
click at [439, 56] on select "[Selecione...] Atacado Vem - [GEOGRAPHIC_DATA] 30 Laranjeiras Velha Atacado Vem…" at bounding box center [837, 63] width 797 height 23
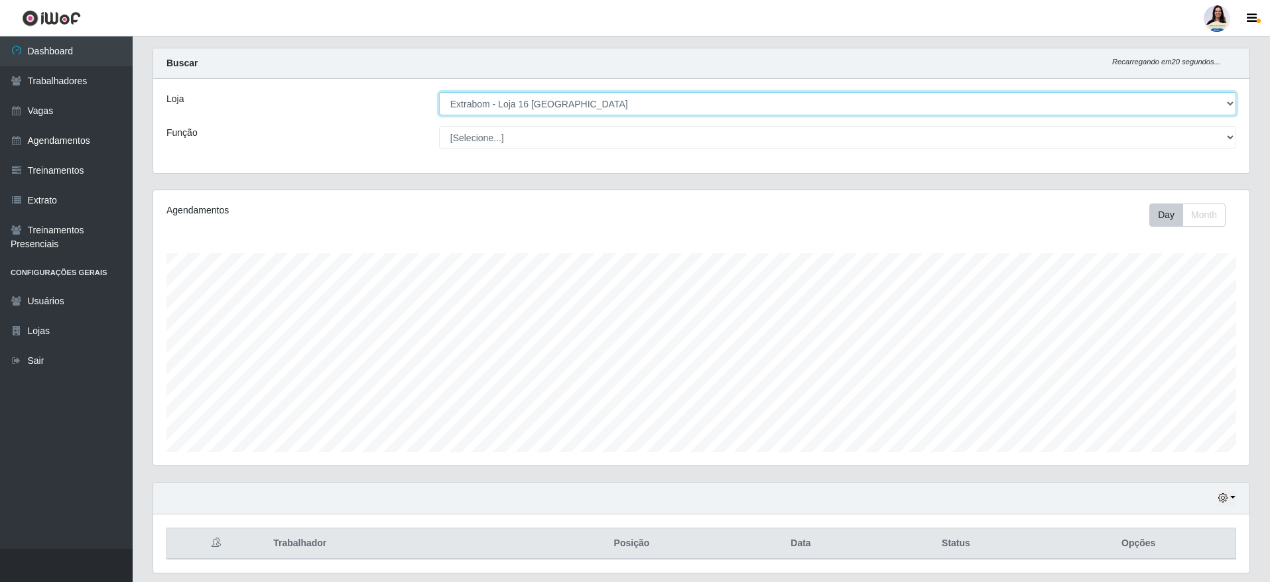
scroll to position [0, 0]
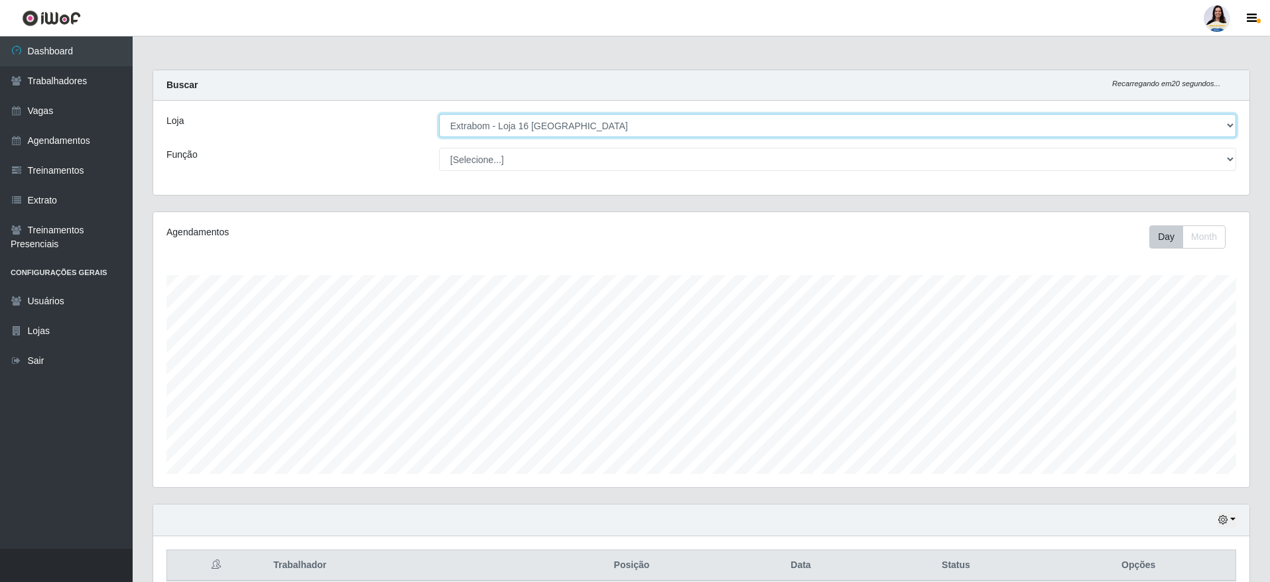
click at [593, 125] on select "[Selecione...] Atacado Vem - [GEOGRAPHIC_DATA] 30 Laranjeiras Velha Atacado Vem…" at bounding box center [837, 125] width 797 height 23
click at [439, 114] on select "[Selecione...] Atacado Vem - [GEOGRAPHIC_DATA] 30 Laranjeiras Velha Atacado Vem…" at bounding box center [837, 125] width 797 height 23
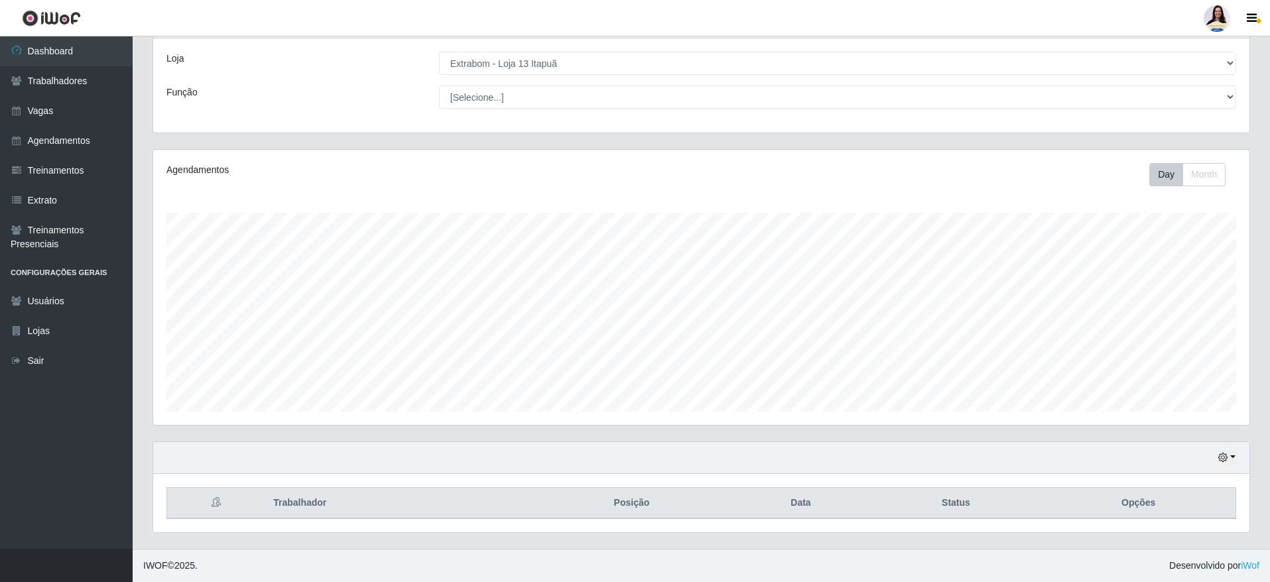
scroll to position [62, 0]
click at [661, 50] on div "Loja [Selecione...] Atacado Vem - [GEOGRAPHIC_DATA] 30 Laranjeiras Velha Atacad…" at bounding box center [701, 85] width 1096 height 94
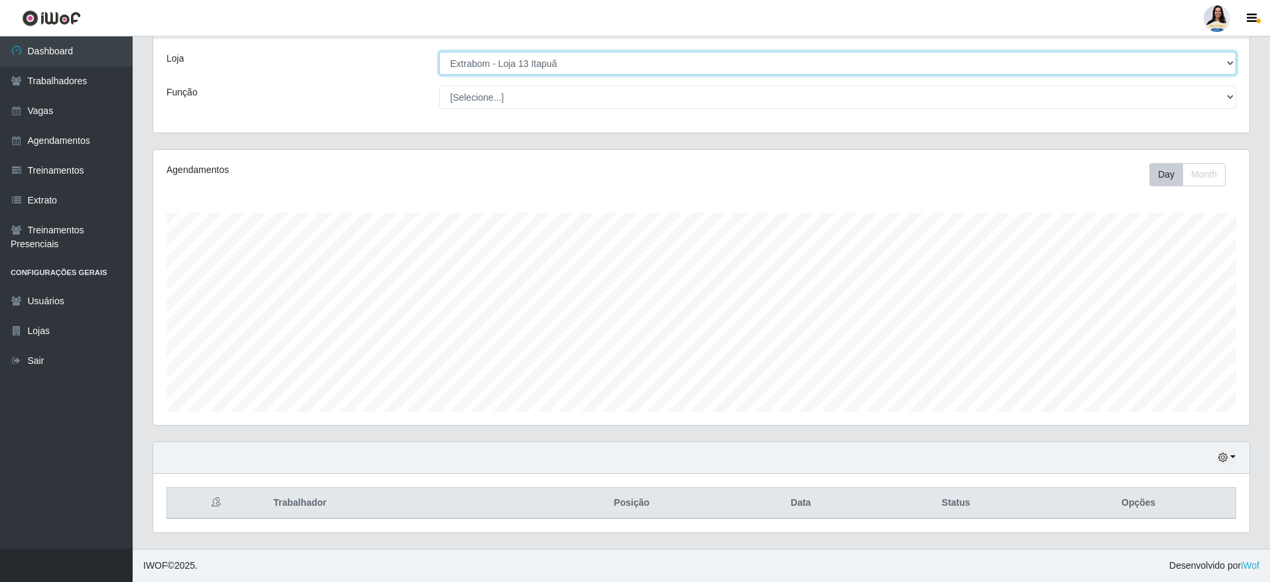
click at [660, 62] on select "[Selecione...] Atacado Vem - [GEOGRAPHIC_DATA] 30 Laranjeiras Velha Atacado Vem…" at bounding box center [837, 63] width 797 height 23
click at [439, 56] on select "[Selecione...] Atacado Vem - [GEOGRAPHIC_DATA] 30 Laranjeiras Velha Atacado Vem…" at bounding box center [837, 63] width 797 height 23
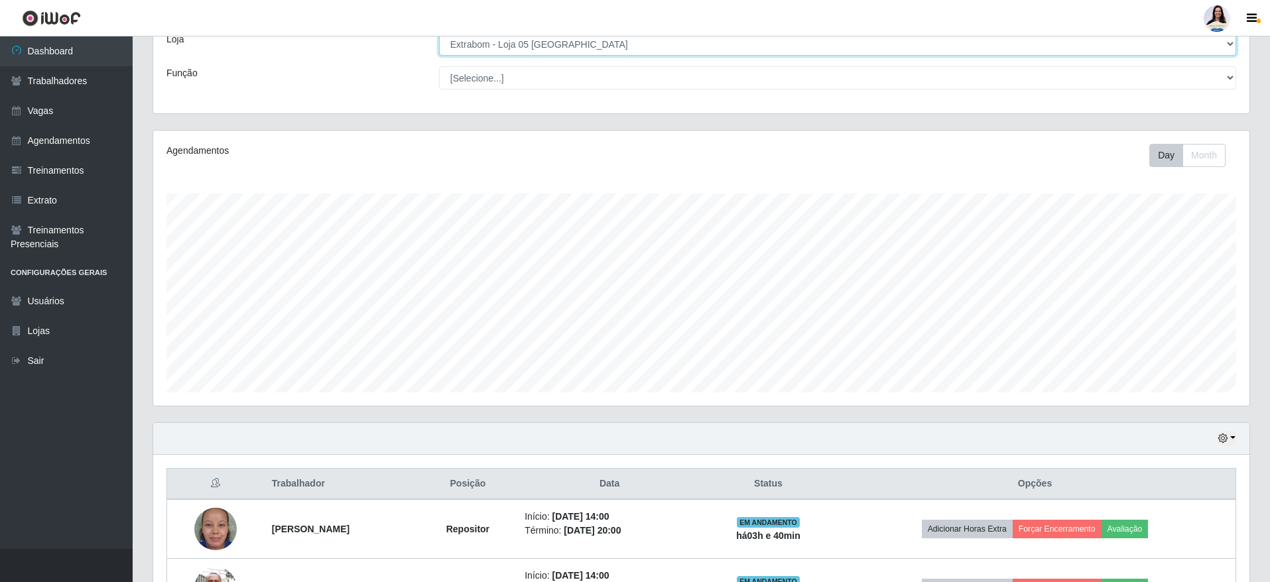
scroll to position [0, 0]
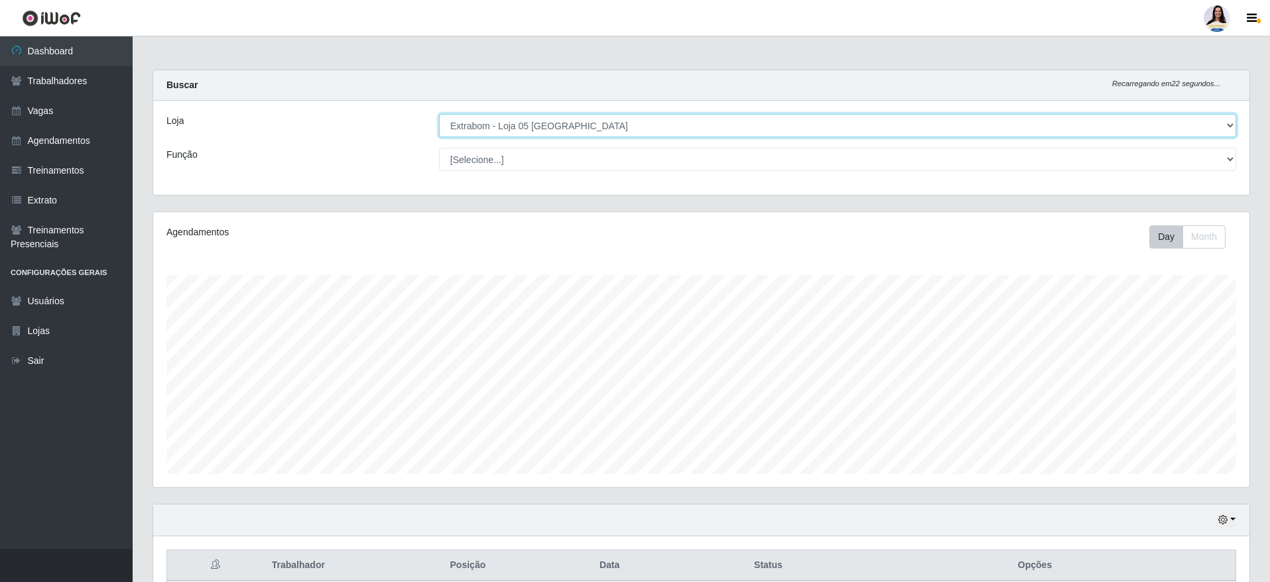
drag, startPoint x: 599, startPoint y: 127, endPoint x: 601, endPoint y: 137, distance: 10.8
click at [599, 127] on select "[Selecione...] Atacado Vem - [GEOGRAPHIC_DATA] 30 Laranjeiras Velha Atacado Vem…" at bounding box center [837, 125] width 797 height 23
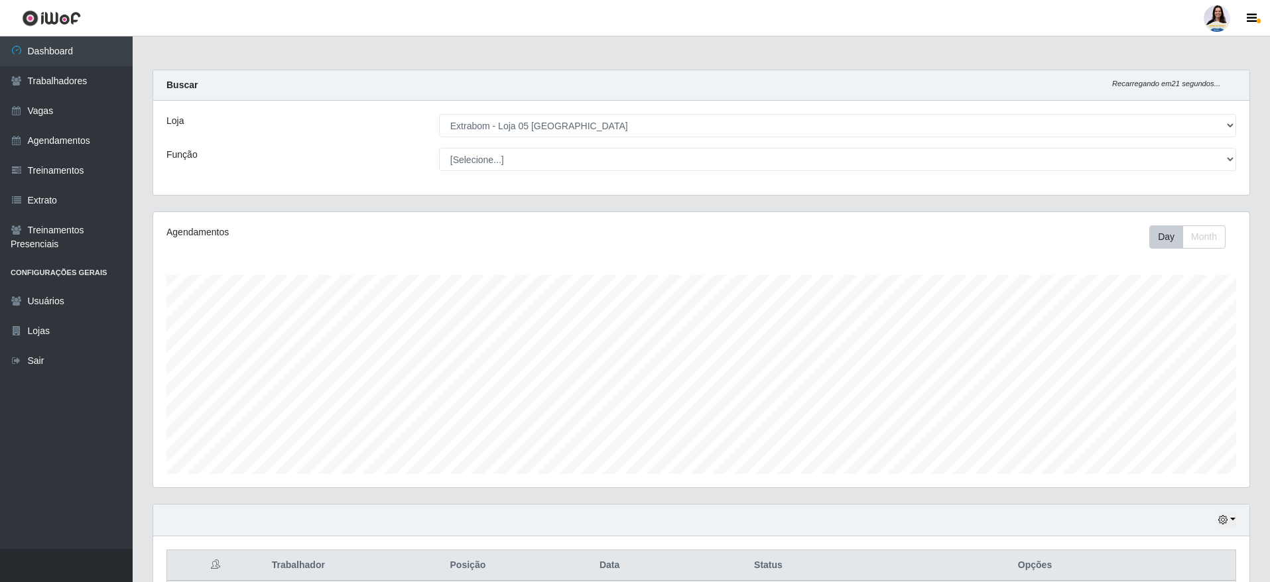
click at [607, 111] on div "Loja [Selecione...] Atacado Vem - [GEOGRAPHIC_DATA] 30 Laranjeiras Velha Atacad…" at bounding box center [701, 148] width 1096 height 94
click at [609, 117] on div "Loja [Selecione...] Atacado Vem - [GEOGRAPHIC_DATA] 30 Laranjeiras Velha Atacad…" at bounding box center [701, 148] width 1096 height 94
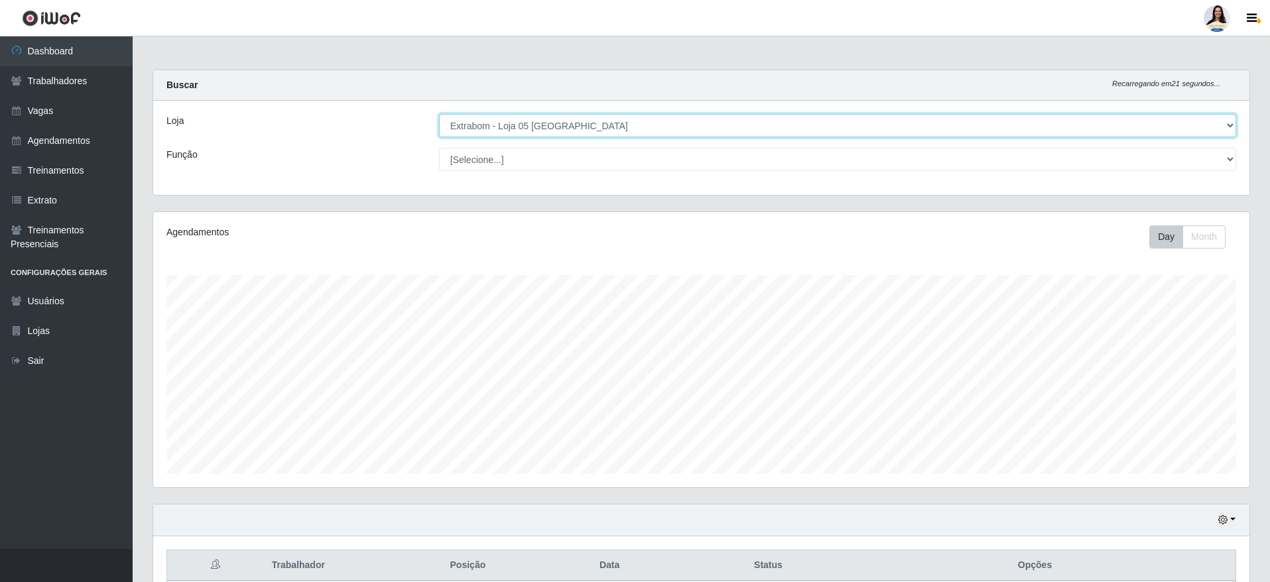
click at [612, 127] on select "[Selecione...] Atacado Vem - [GEOGRAPHIC_DATA] 30 Laranjeiras Velha Atacado Vem…" at bounding box center [837, 125] width 797 height 23
click at [439, 114] on select "[Selecione...] Atacado Vem - [GEOGRAPHIC_DATA] 30 Laranjeiras Velha Atacado Vem…" at bounding box center [837, 125] width 797 height 23
click at [593, 117] on select "[Selecione...] Atacado Vem - [GEOGRAPHIC_DATA] 30 Laranjeiras Velha Atacado Vem…" at bounding box center [837, 125] width 797 height 23
click at [439, 114] on select "[Selecione...] Atacado Vem - [GEOGRAPHIC_DATA] 30 Laranjeiras Velha Atacado Vem…" at bounding box center [837, 125] width 797 height 23
click at [511, 119] on select "[Selecione...] Atacado Vem - [GEOGRAPHIC_DATA] 30 Laranjeiras Velha Atacado Vem…" at bounding box center [837, 125] width 797 height 23
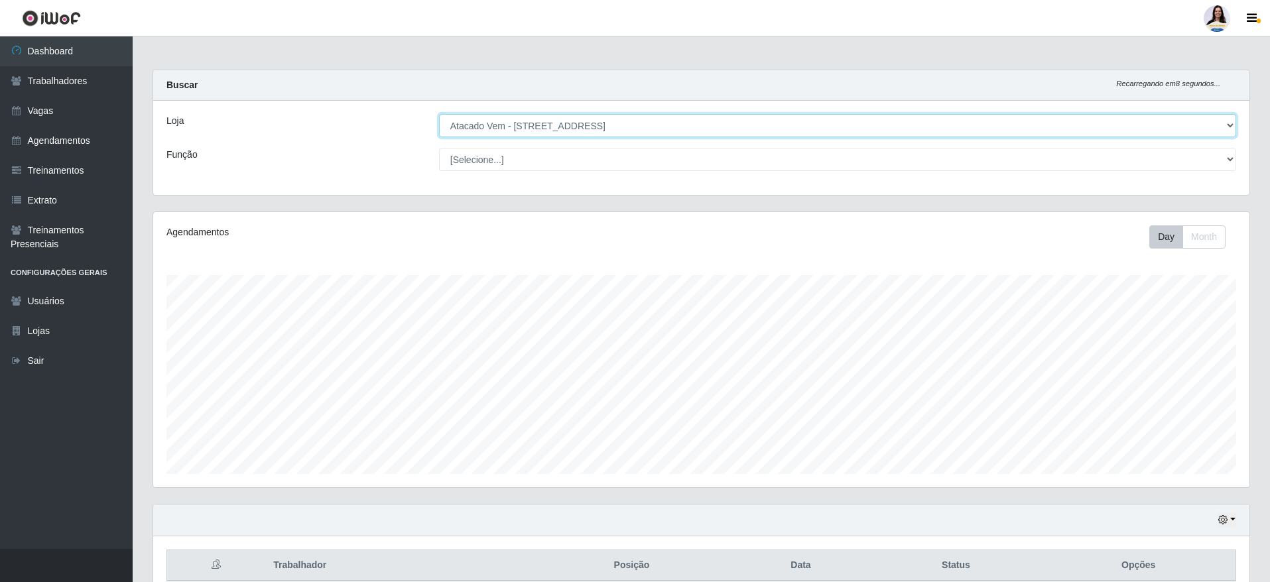
click at [439, 114] on select "[Selecione...] Atacado Vem - [GEOGRAPHIC_DATA] 30 Laranjeiras Velha Atacado Vem…" at bounding box center [837, 125] width 797 height 23
click at [570, 133] on select "[Selecione...] Atacado Vem - [GEOGRAPHIC_DATA] 30 Laranjeiras Velha Atacado Vem…" at bounding box center [837, 125] width 797 height 23
click at [439, 114] on select "[Selecione...] Atacado Vem - [GEOGRAPHIC_DATA] 30 Laranjeiras Velha Atacado Vem…" at bounding box center [837, 125] width 797 height 23
click at [585, 119] on select "[Selecione...] Atacado Vem - [GEOGRAPHIC_DATA] 30 Laranjeiras Velha Atacado Vem…" at bounding box center [837, 125] width 797 height 23
click at [439, 114] on select "[Selecione...] Atacado Vem - [GEOGRAPHIC_DATA] 30 Laranjeiras Velha Atacado Vem…" at bounding box center [837, 125] width 797 height 23
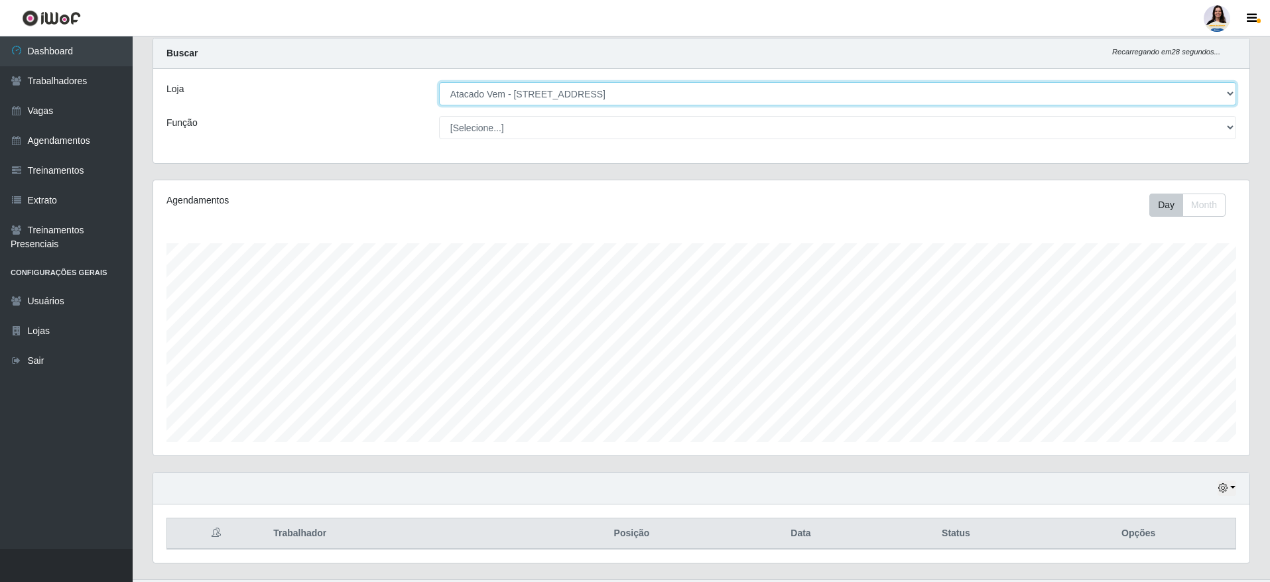
scroll to position [62, 0]
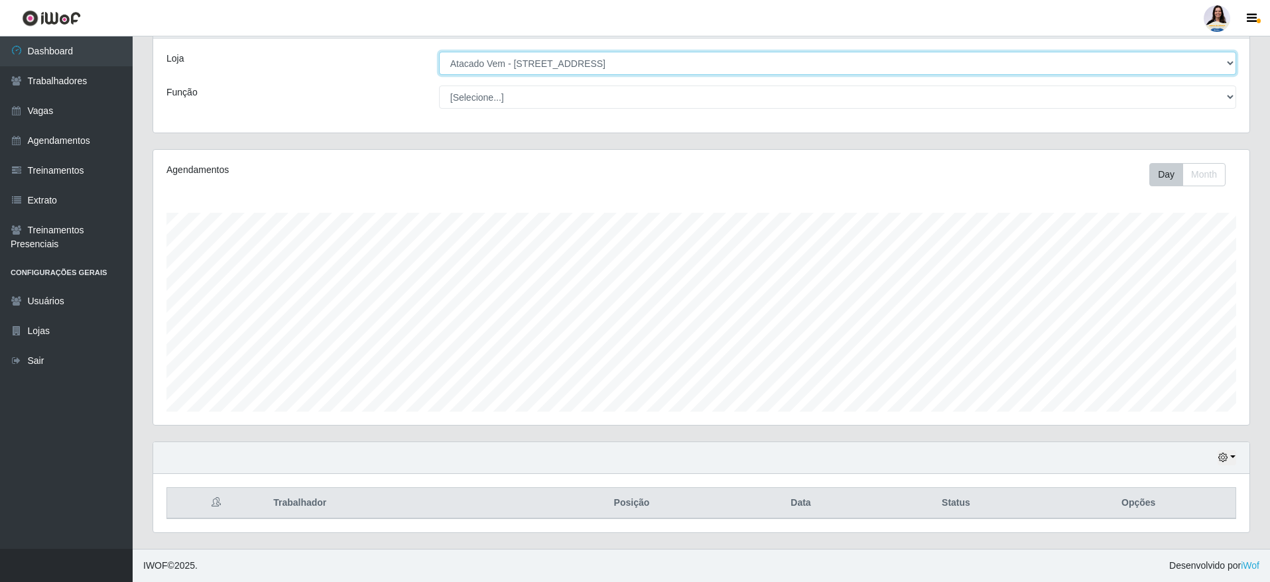
click at [593, 58] on select "[Selecione...] Atacado Vem - [GEOGRAPHIC_DATA] 30 Laranjeiras Velha Atacado Vem…" at bounding box center [837, 63] width 797 height 23
click at [439, 52] on select "[Selecione...] Atacado Vem - [GEOGRAPHIC_DATA] 30 Laranjeiras Velha Atacado Vem…" at bounding box center [837, 63] width 797 height 23
click at [638, 60] on select "[Selecione...] Atacado Vem - [GEOGRAPHIC_DATA] 30 Laranjeiras Velha Atacado Vem…" at bounding box center [837, 63] width 797 height 23
click at [439, 56] on select "[Selecione...] Atacado Vem - [GEOGRAPHIC_DATA] 30 Laranjeiras Velha Atacado Vem…" at bounding box center [837, 63] width 797 height 23
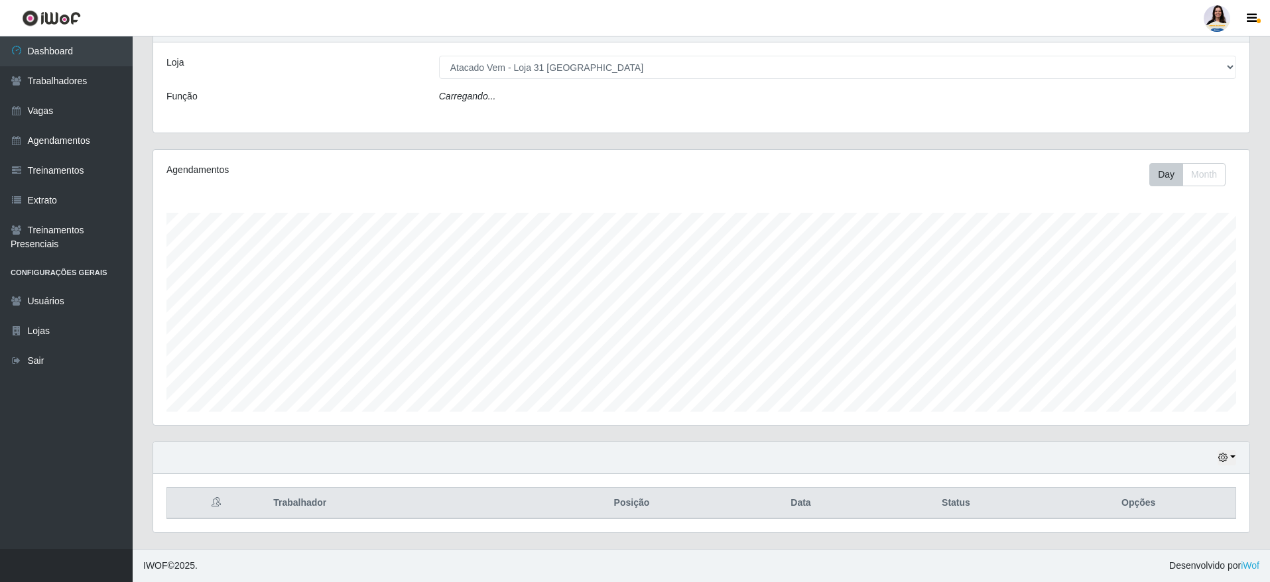
click at [617, 129] on div "Loja [Selecione...] Atacado Vem - [GEOGRAPHIC_DATA] 30 Laranjeiras Velha Atacad…" at bounding box center [701, 87] width 1096 height 90
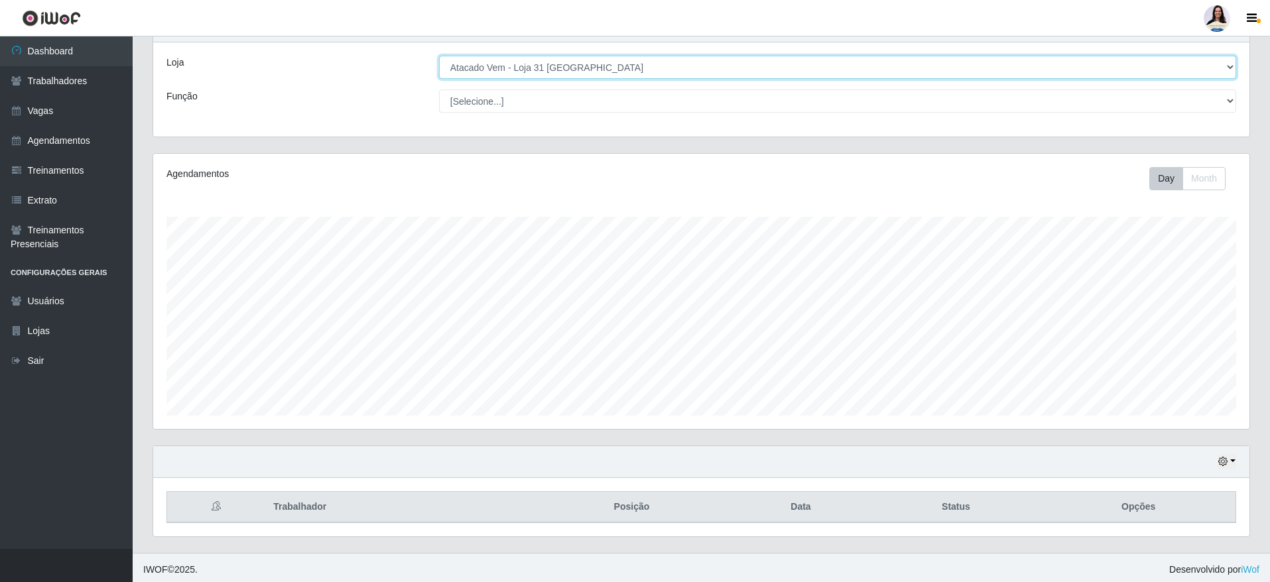
click at [601, 67] on select "[Selecione...] Atacado Vem - [GEOGRAPHIC_DATA] 30 Laranjeiras Velha Atacado Vem…" at bounding box center [837, 67] width 797 height 23
click at [439, 56] on select "[Selecione...] Atacado Vem - [GEOGRAPHIC_DATA] 30 Laranjeiras Velha Atacado Vem…" at bounding box center [837, 67] width 797 height 23
click at [599, 64] on select "[Selecione...] Atacado Vem - [GEOGRAPHIC_DATA] 30 Laranjeiras Velha Atacado Vem…" at bounding box center [837, 67] width 797 height 23
select select "495"
click at [439, 56] on select "[Selecione...] Atacado Vem - [GEOGRAPHIC_DATA] 30 Laranjeiras Velha Atacado Vem…" at bounding box center [837, 67] width 797 height 23
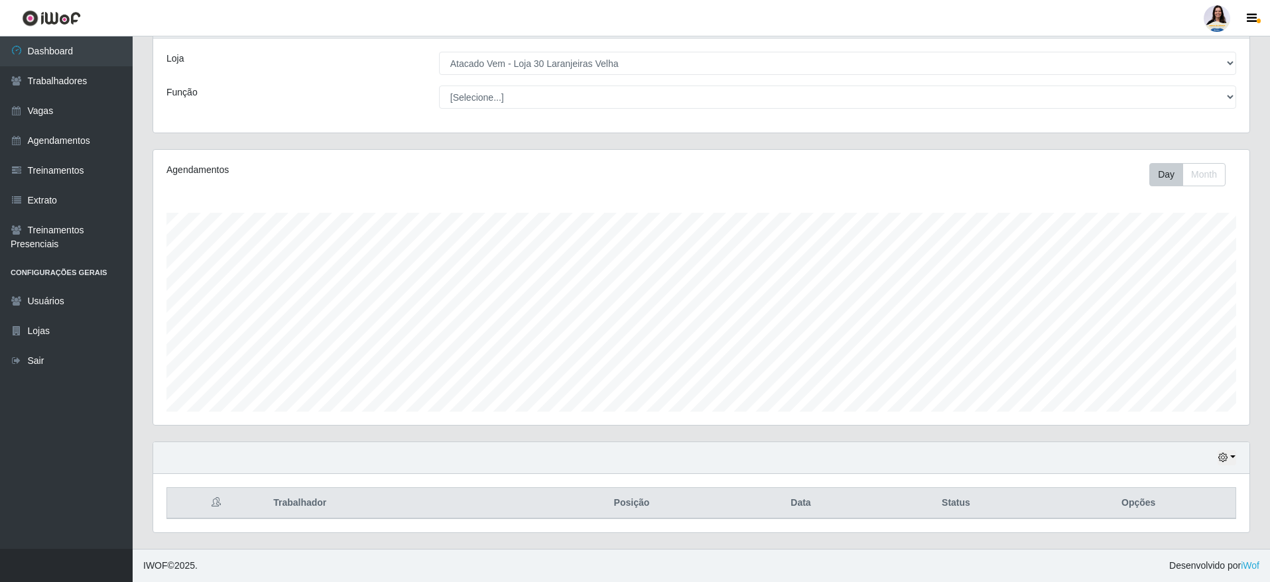
scroll to position [62, 0]
